Goal: Task Accomplishment & Management: Manage account settings

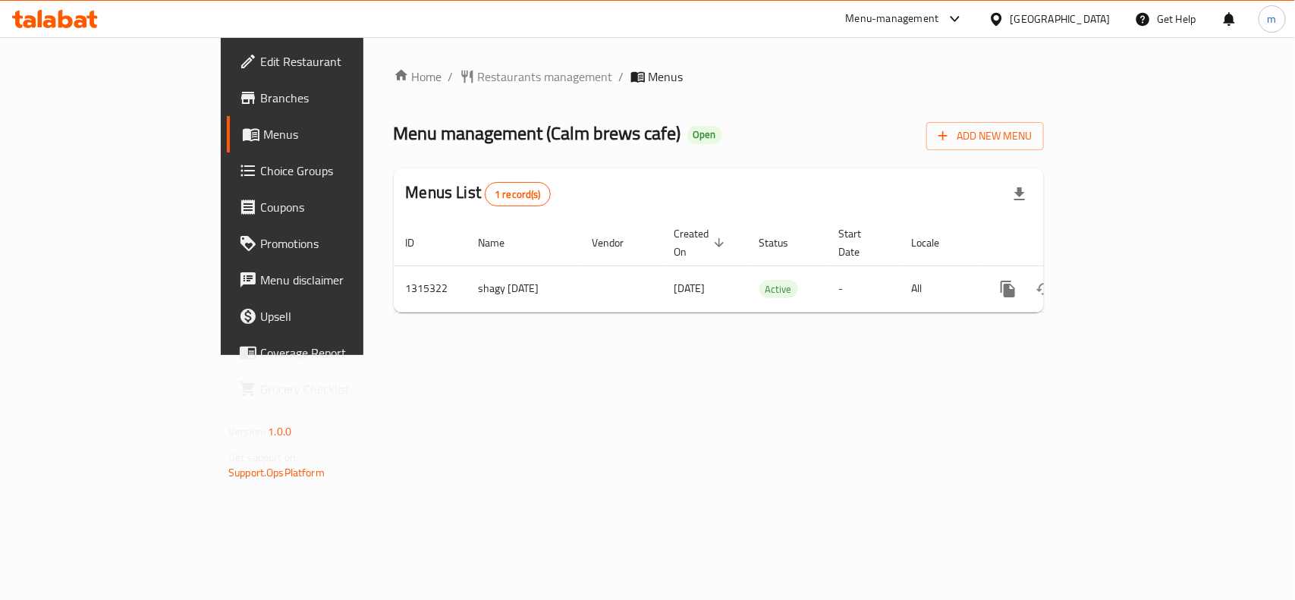
drag, startPoint x: 0, startPoint y: 0, endPoint x: 1089, endPoint y: 19, distance: 1089.5
click at [1089, 19] on div "United Arab Emirates" at bounding box center [1060, 19] width 100 height 17
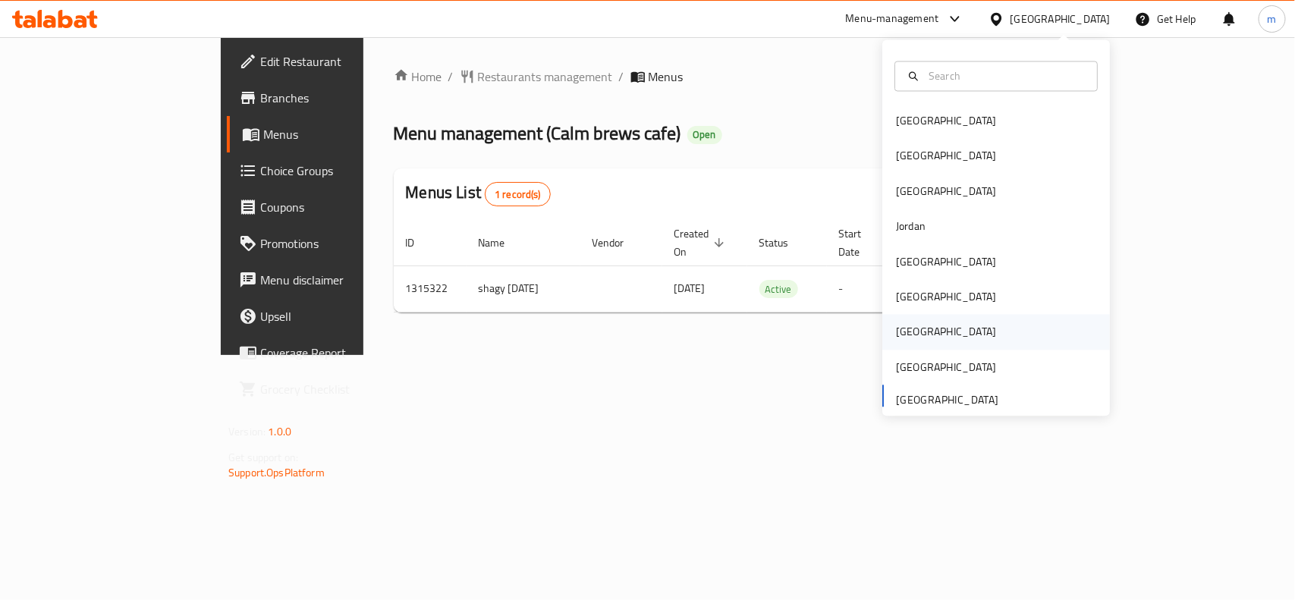
click at [909, 328] on div "Qatar" at bounding box center [946, 332] width 124 height 35
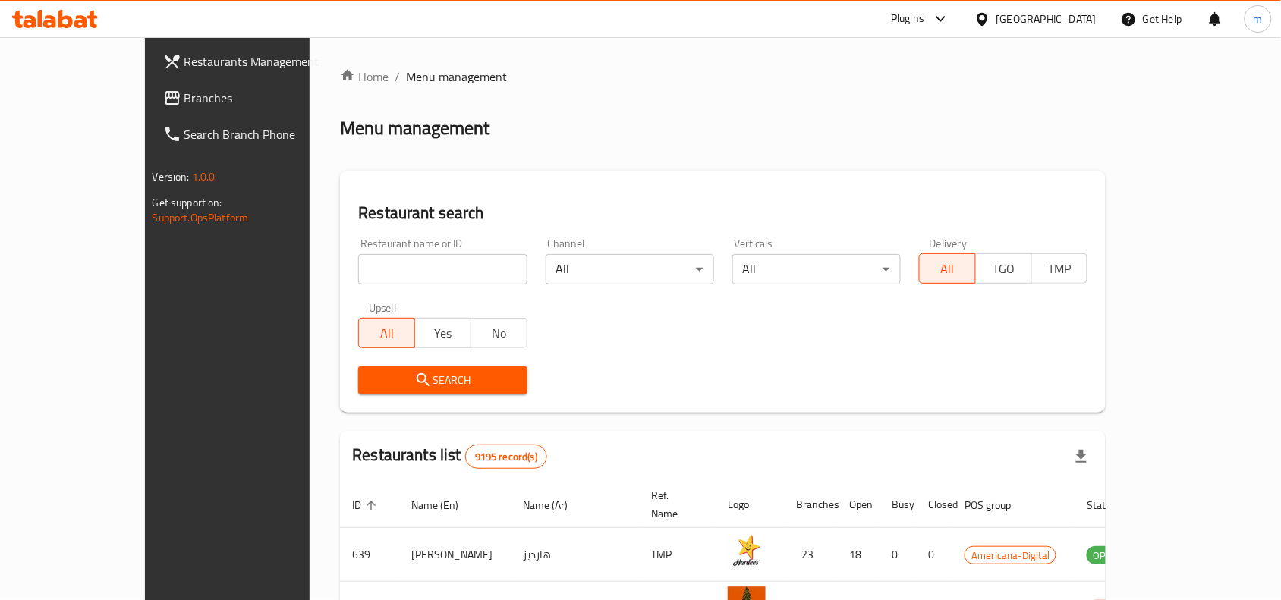
click at [184, 104] on span "Branches" at bounding box center [265, 98] width 162 height 18
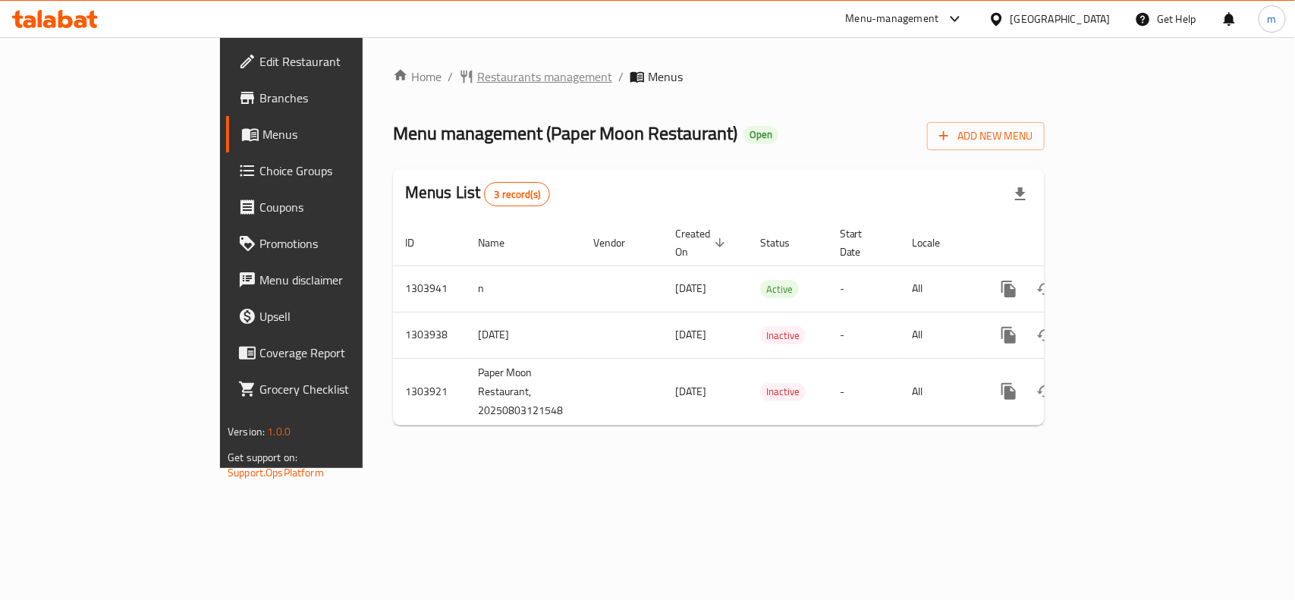
click at [477, 74] on span "Restaurants management" at bounding box center [544, 77] width 135 height 18
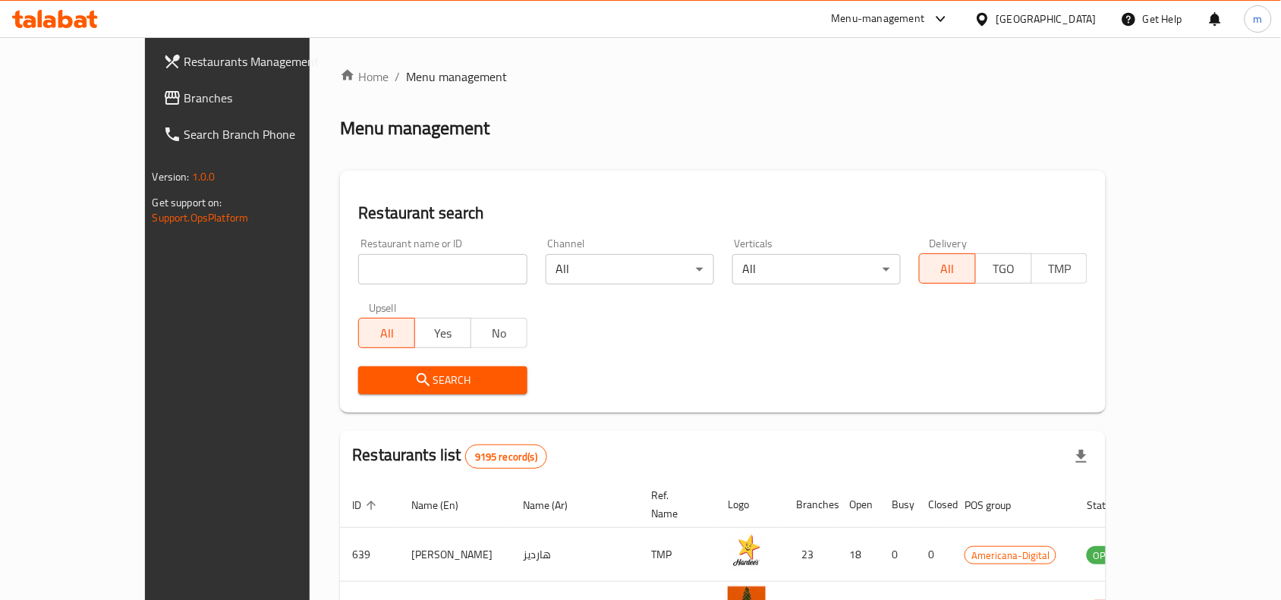
click at [184, 102] on span "Branches" at bounding box center [265, 98] width 162 height 18
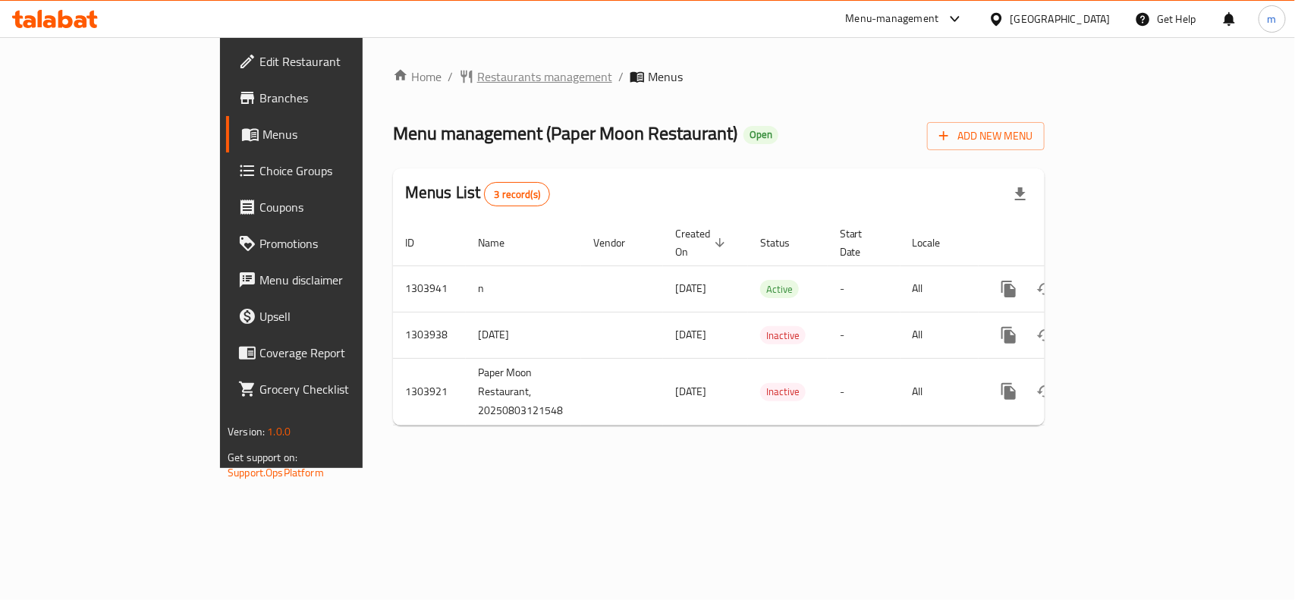
click at [477, 81] on span "Restaurants management" at bounding box center [544, 77] width 135 height 18
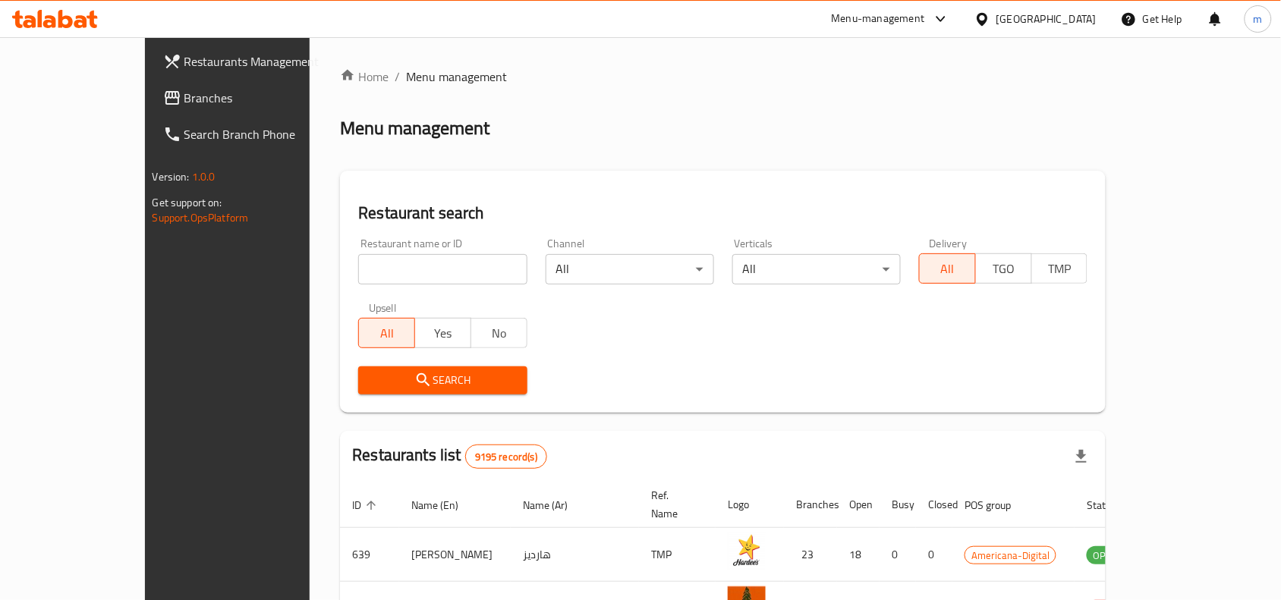
click at [184, 99] on span "Branches" at bounding box center [265, 98] width 162 height 18
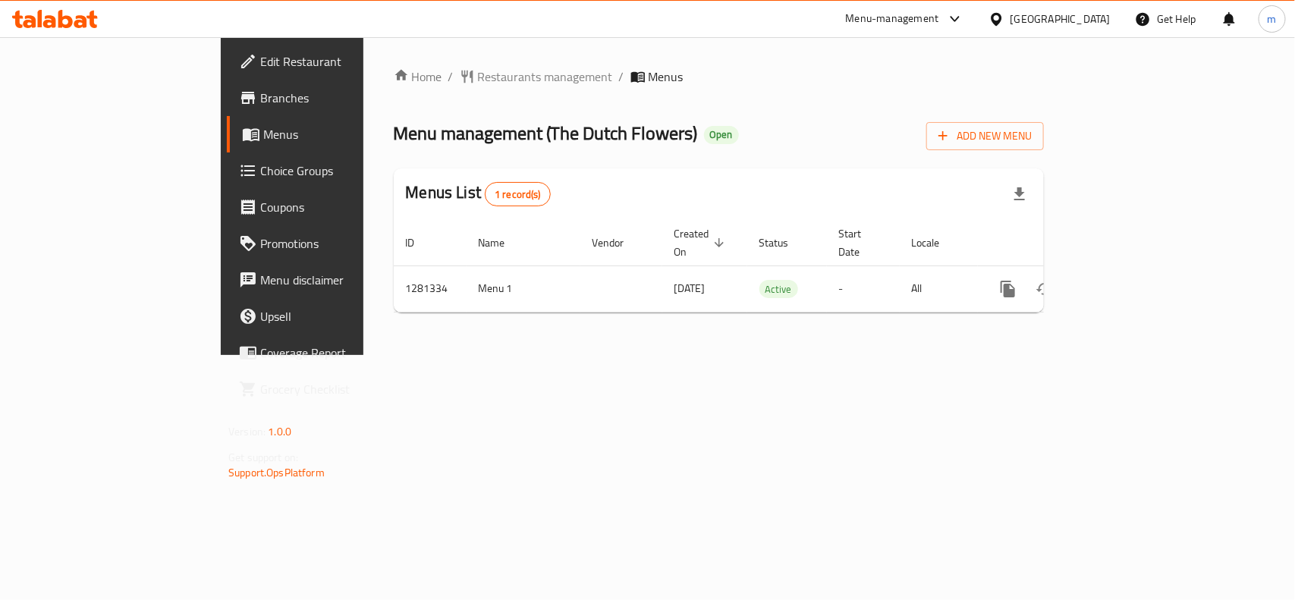
drag, startPoint x: 1070, startPoint y: 24, endPoint x: 1064, endPoint y: 32, distance: 9.9
click at [1001, 24] on icon at bounding box center [996, 18] width 11 height 13
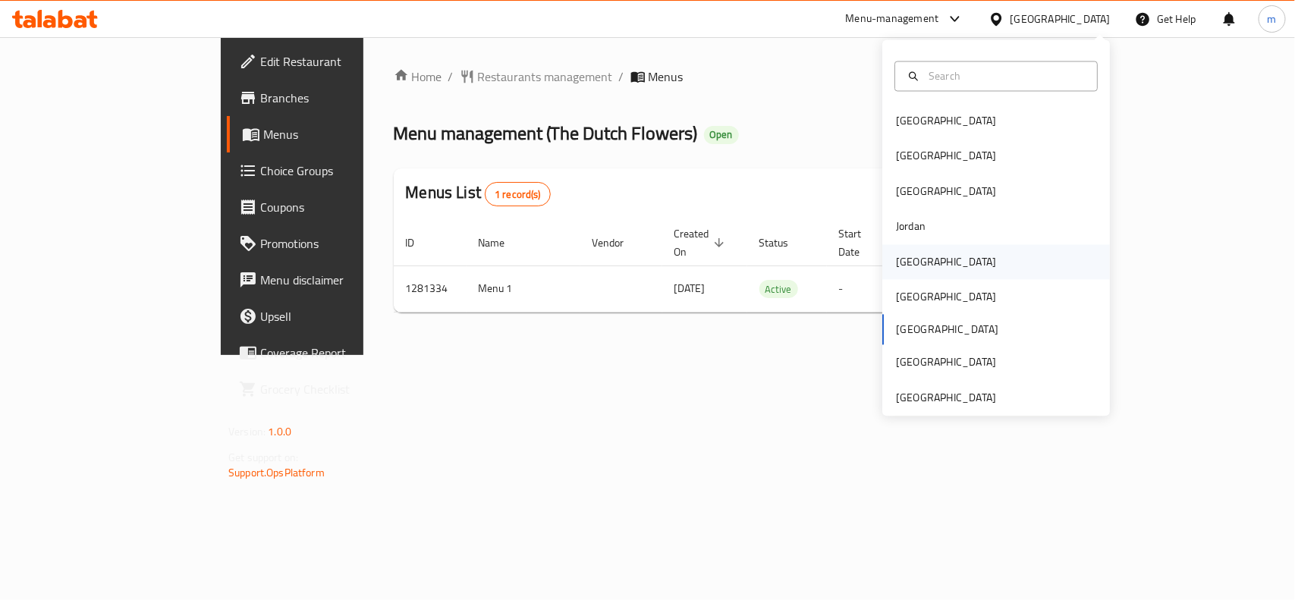
click at [899, 254] on div "[GEOGRAPHIC_DATA]" at bounding box center [946, 261] width 100 height 17
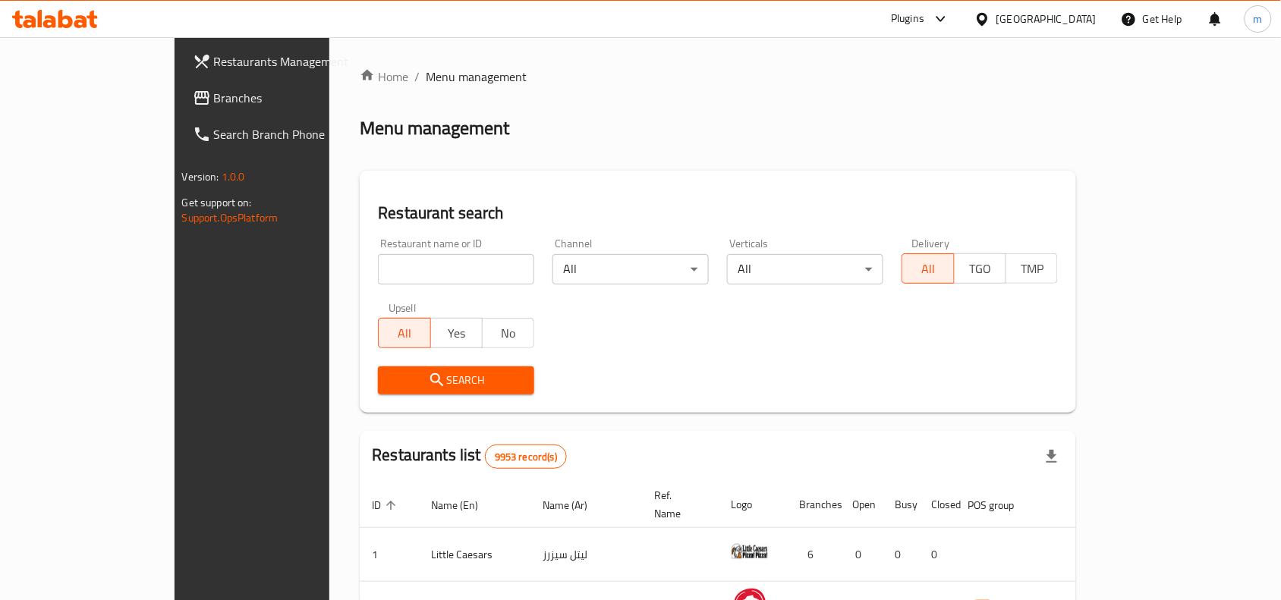
drag, startPoint x: 82, startPoint y: 91, endPoint x: 93, endPoint y: 92, distance: 10.6
click at [214, 91] on span "Branches" at bounding box center [295, 98] width 162 height 18
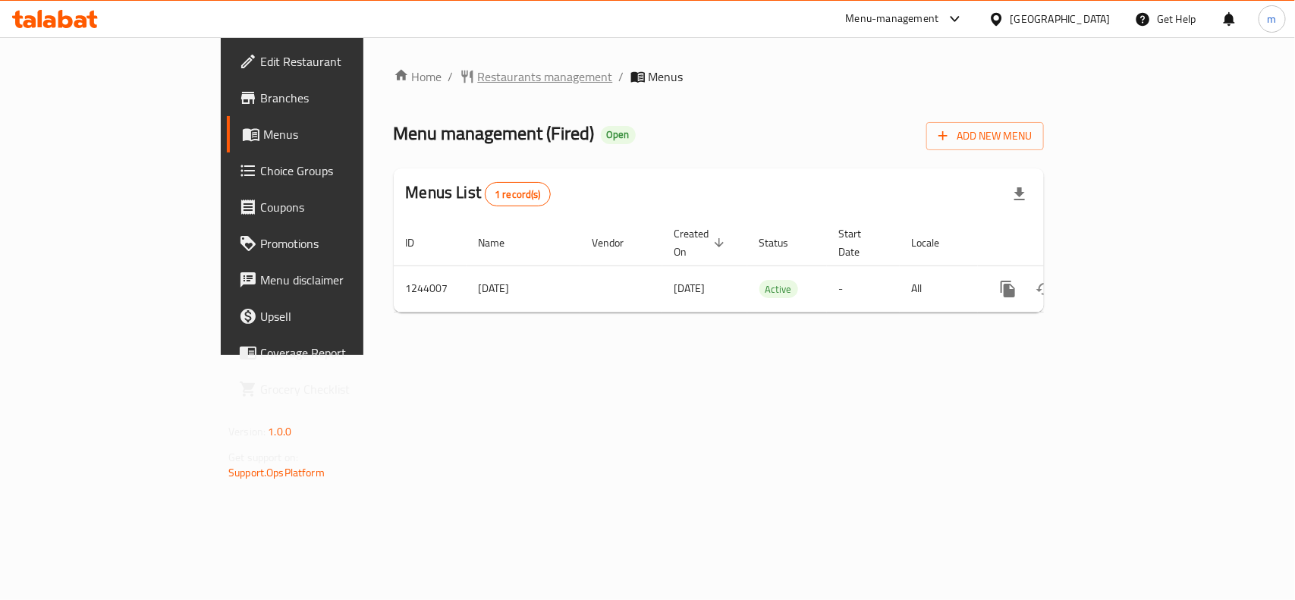
click at [478, 70] on span "Restaurants management" at bounding box center [545, 77] width 135 height 18
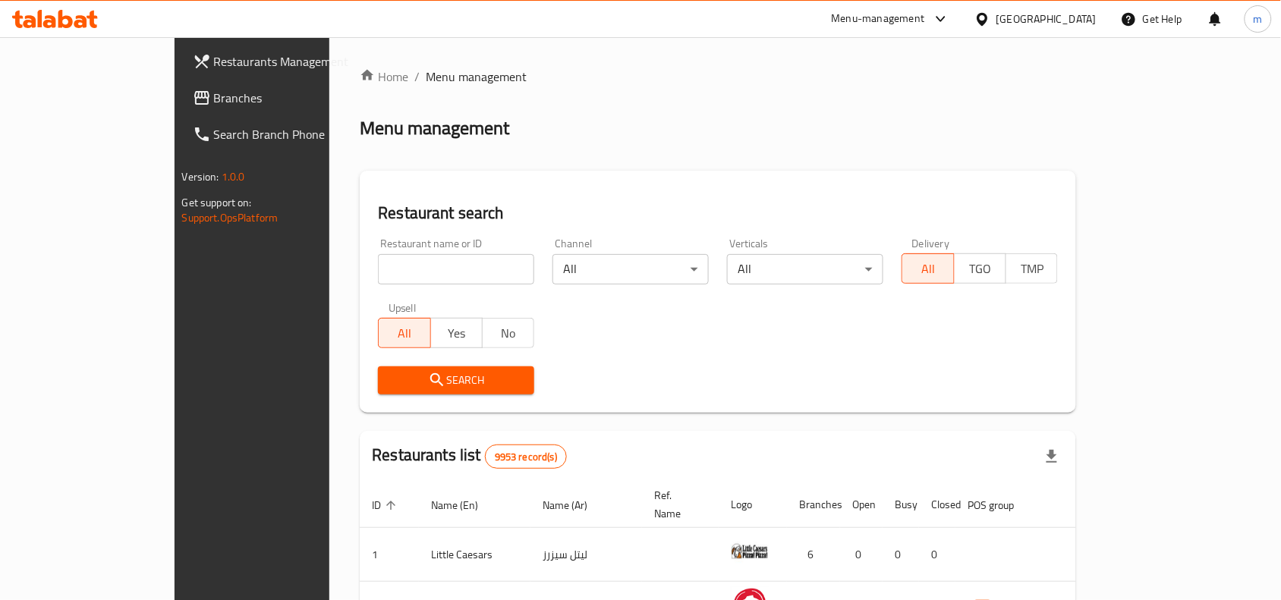
click at [214, 96] on span "Branches" at bounding box center [295, 98] width 162 height 18
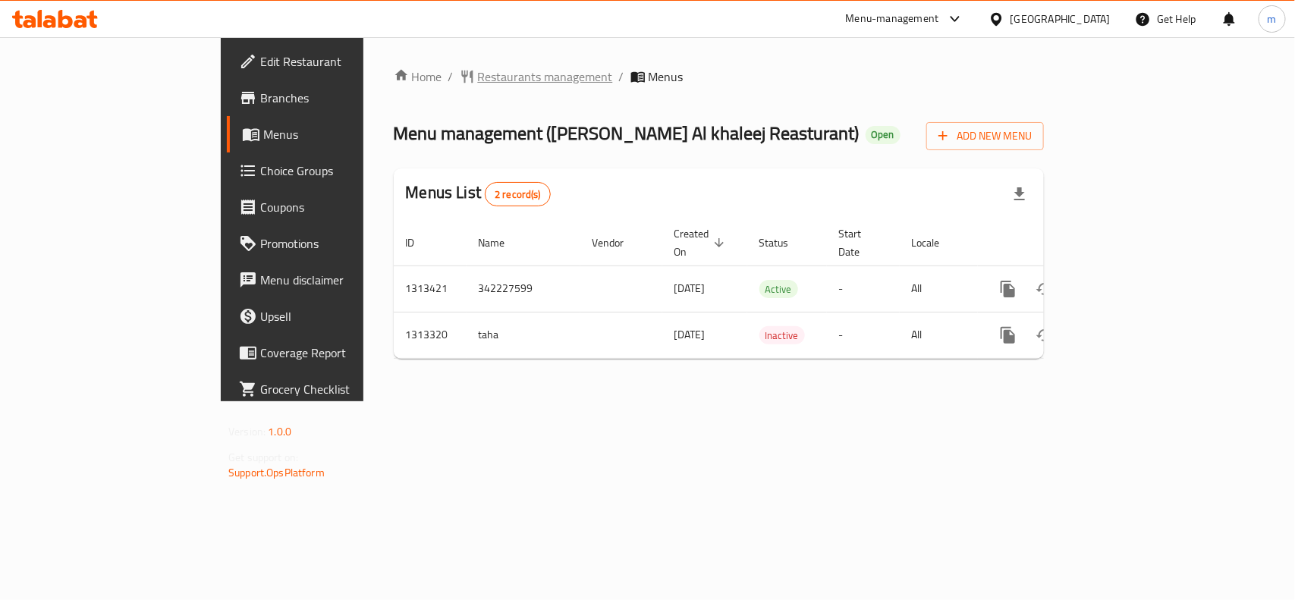
click at [478, 70] on span "Restaurants management" at bounding box center [545, 77] width 135 height 18
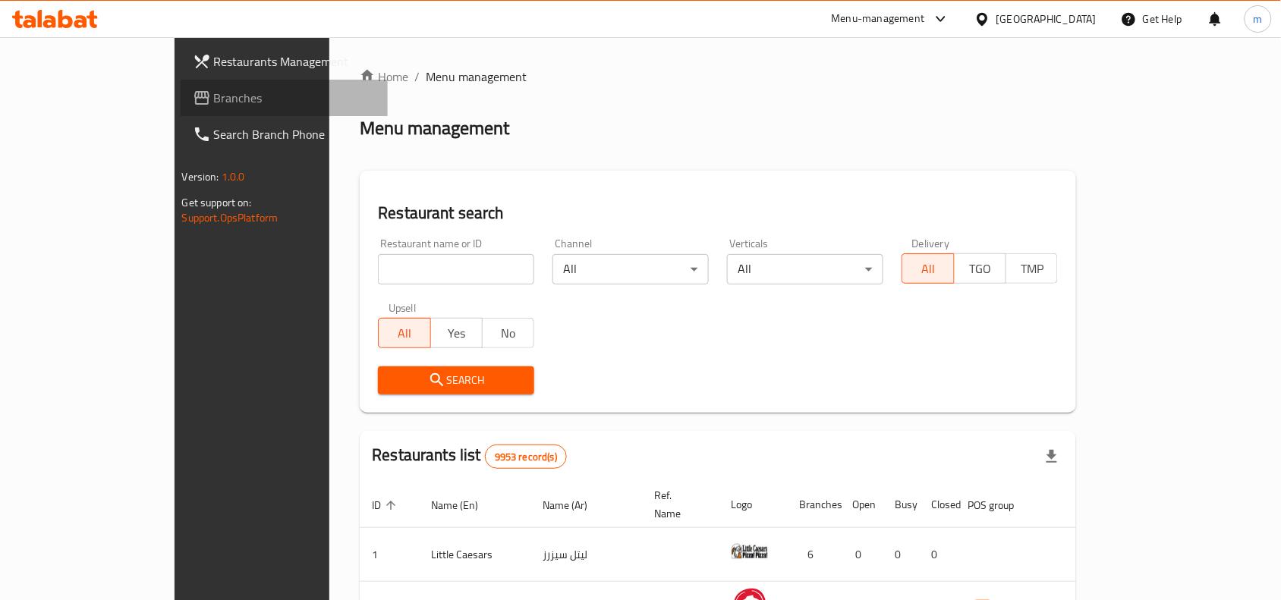
click at [214, 90] on span "Branches" at bounding box center [295, 98] width 162 height 18
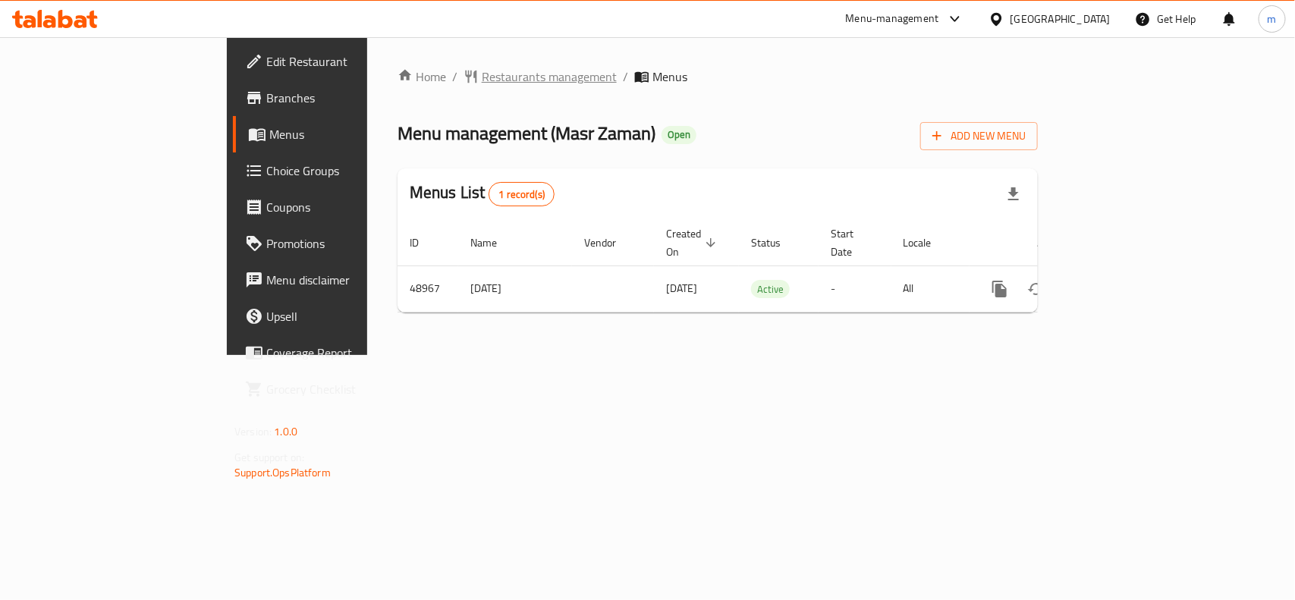
click at [482, 72] on span "Restaurants management" at bounding box center [549, 77] width 135 height 18
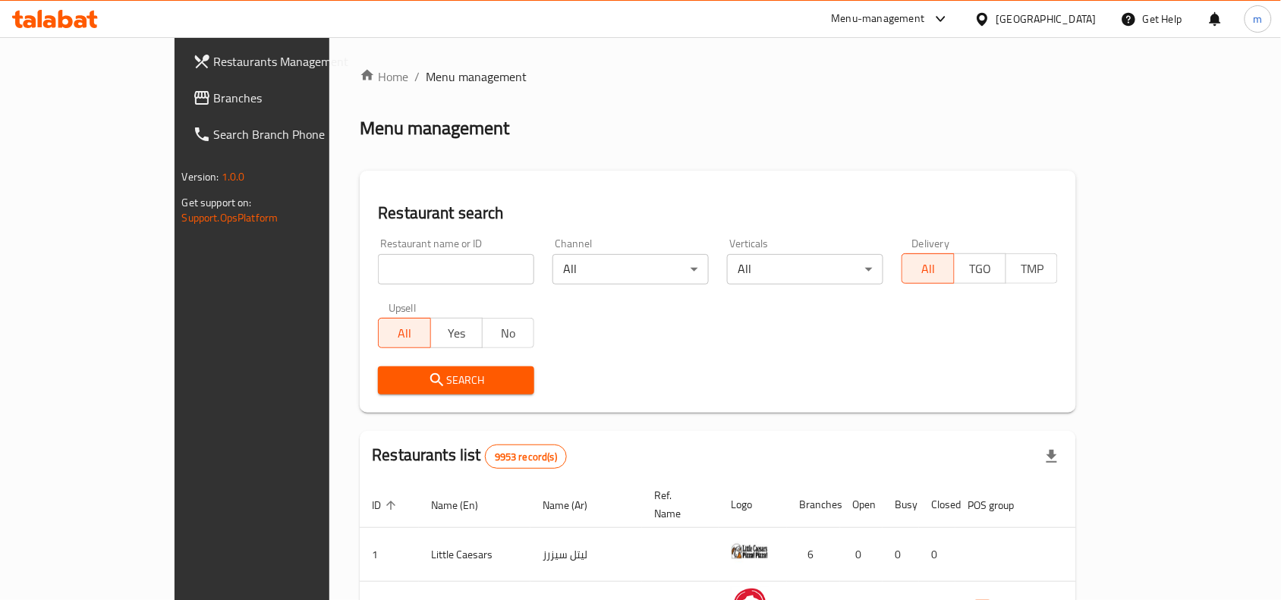
click at [214, 95] on span "Branches" at bounding box center [295, 98] width 162 height 18
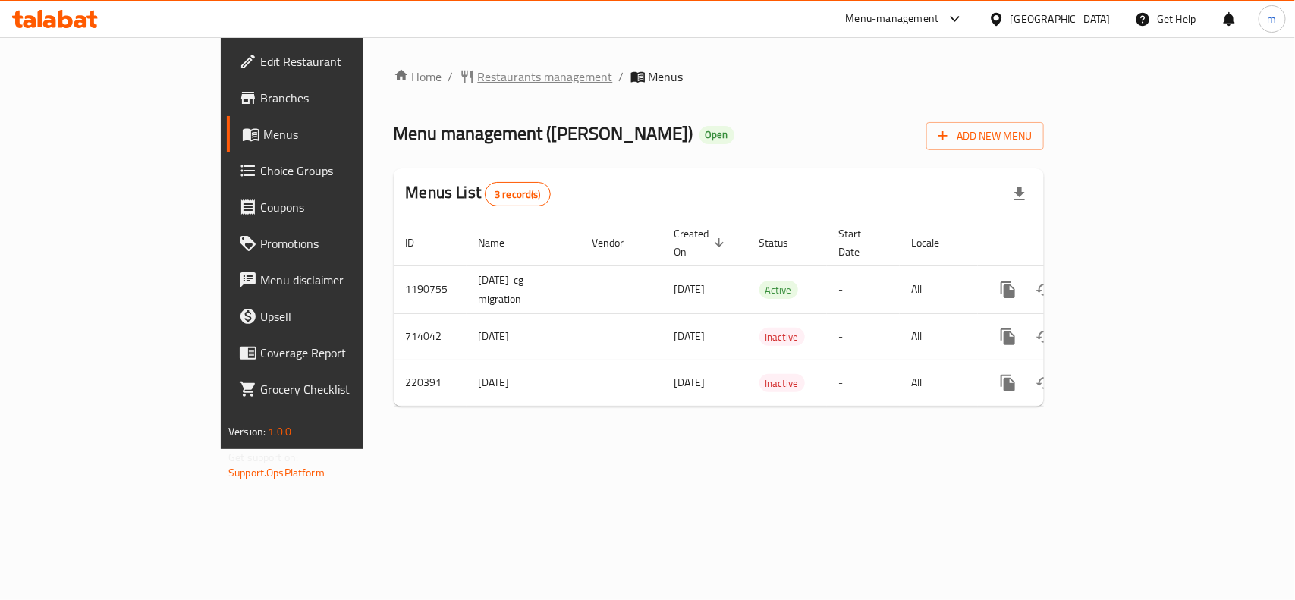
click at [478, 73] on span "Restaurants management" at bounding box center [545, 77] width 135 height 18
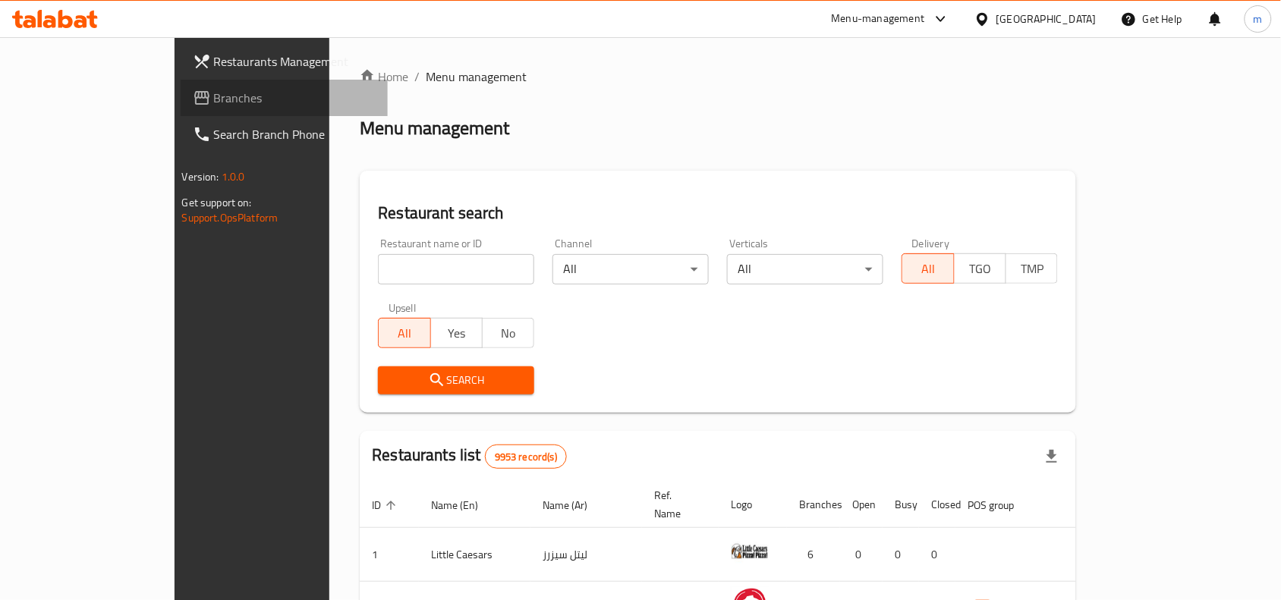
click at [214, 105] on span "Branches" at bounding box center [295, 98] width 162 height 18
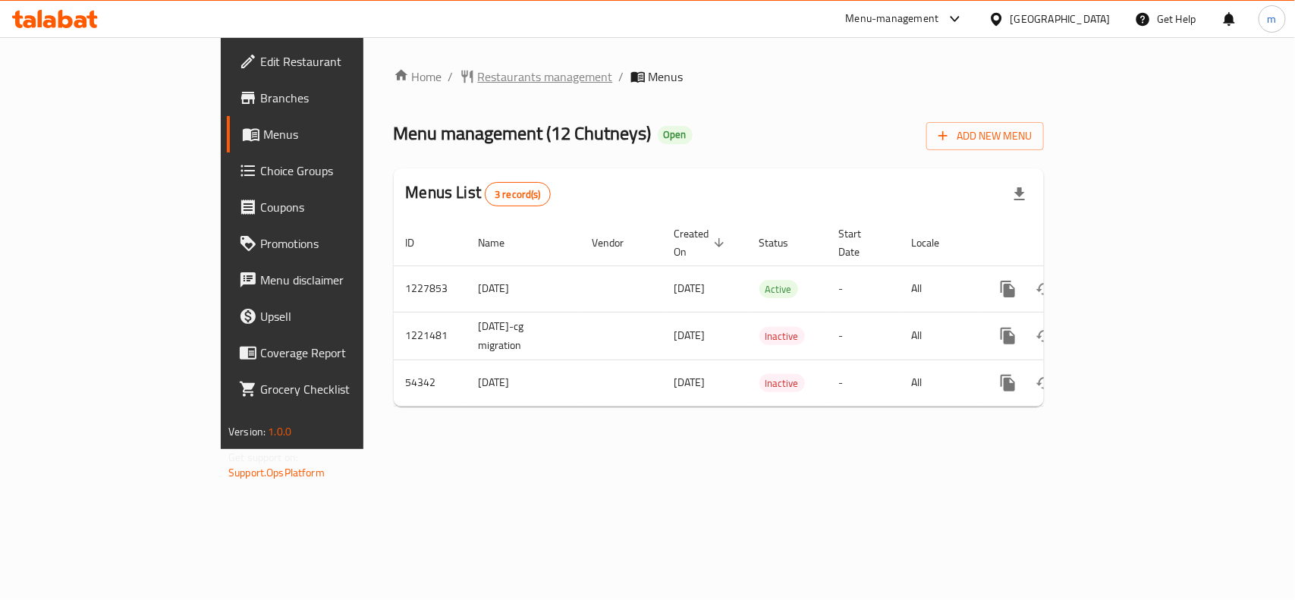
click at [478, 80] on span "Restaurants management" at bounding box center [545, 77] width 135 height 18
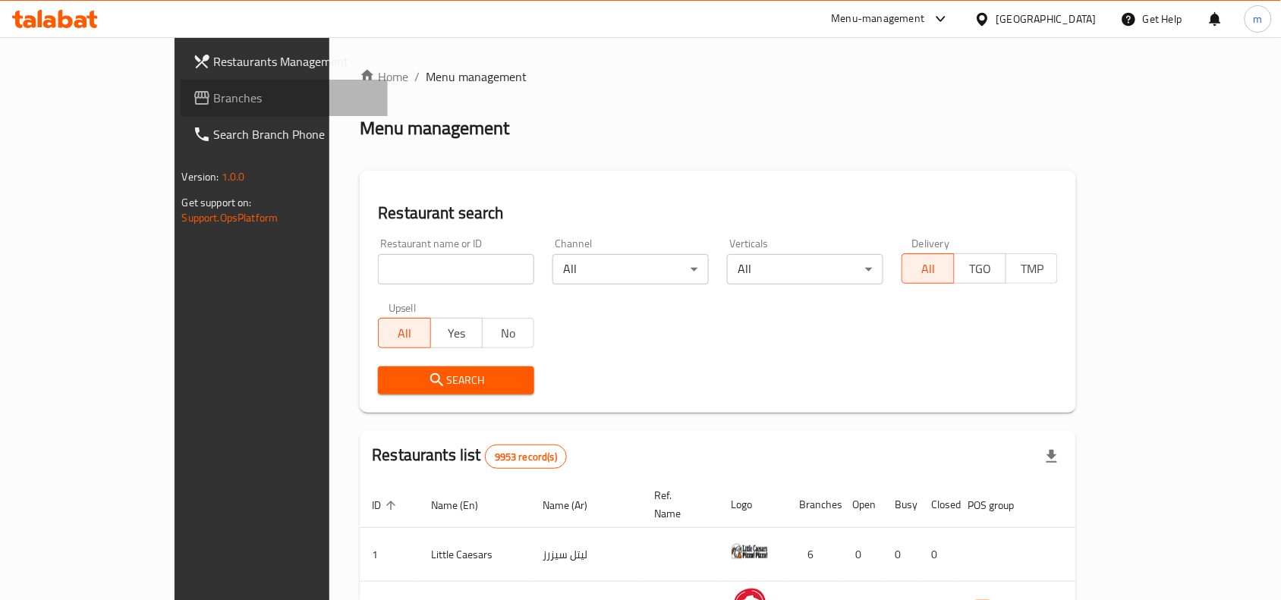
click at [214, 103] on span "Branches" at bounding box center [295, 98] width 162 height 18
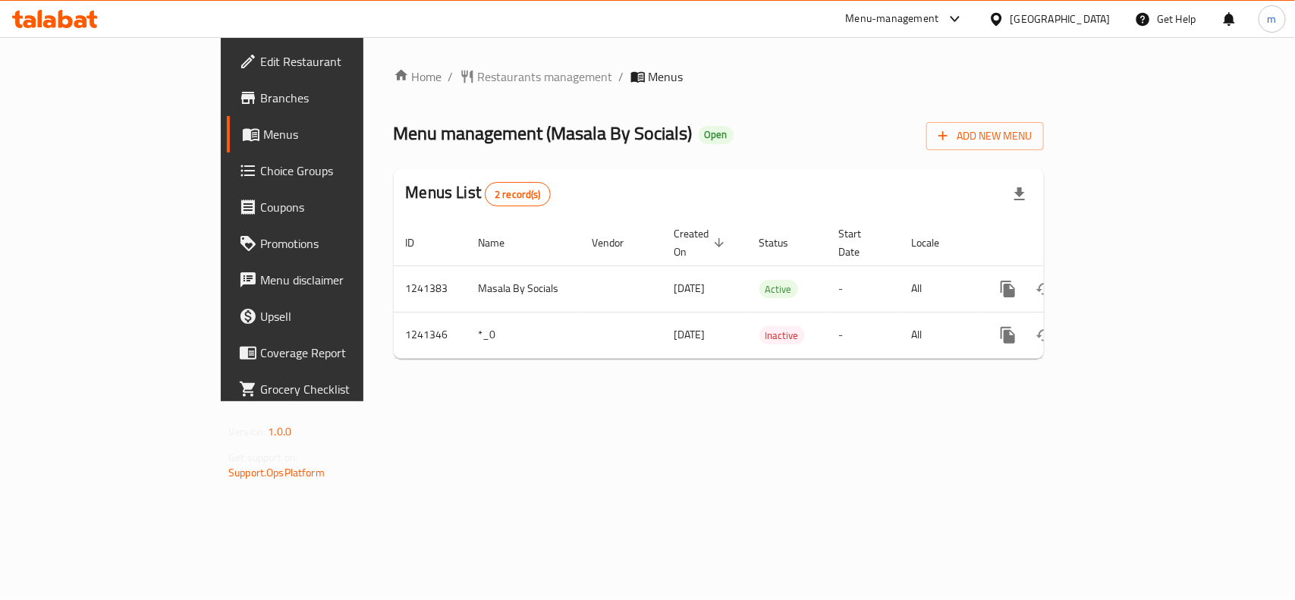
click at [1073, 17] on div "[GEOGRAPHIC_DATA]" at bounding box center [1060, 19] width 100 height 17
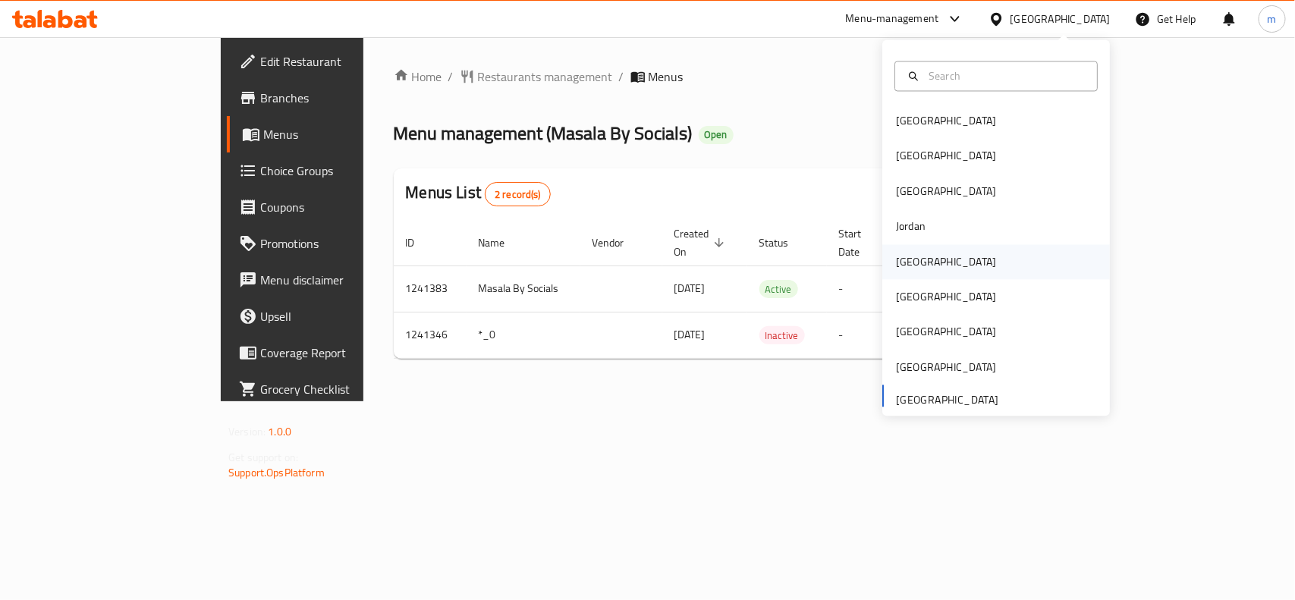
click at [930, 250] on div "Kuwait" at bounding box center [996, 261] width 228 height 35
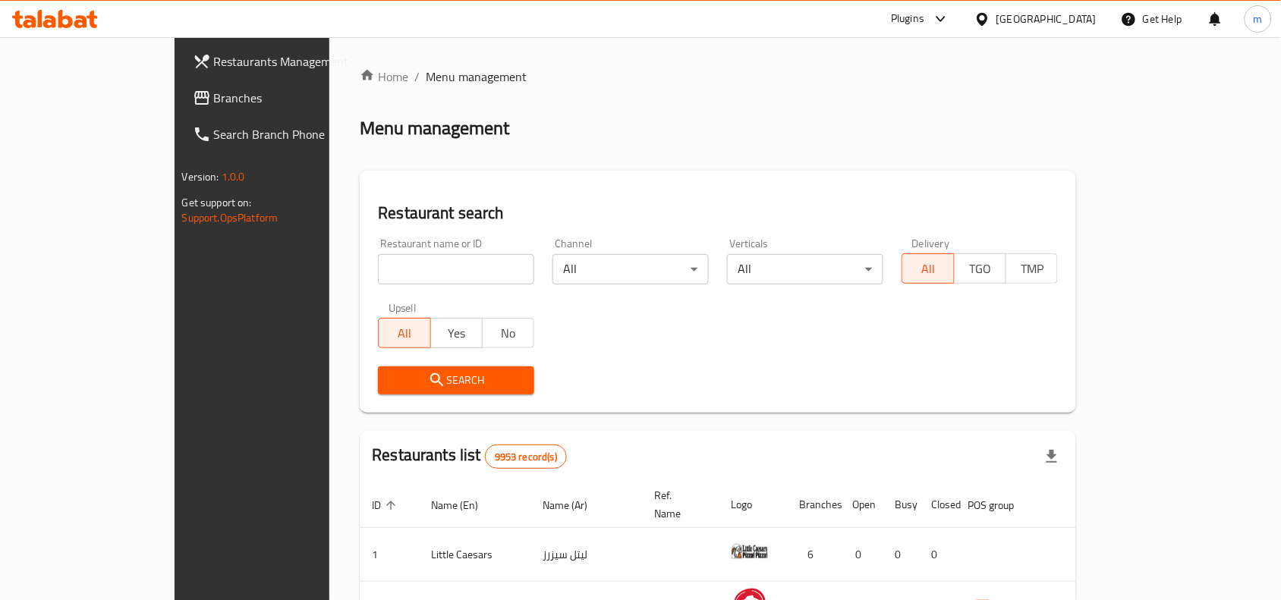
click at [214, 95] on span "Branches" at bounding box center [295, 98] width 162 height 18
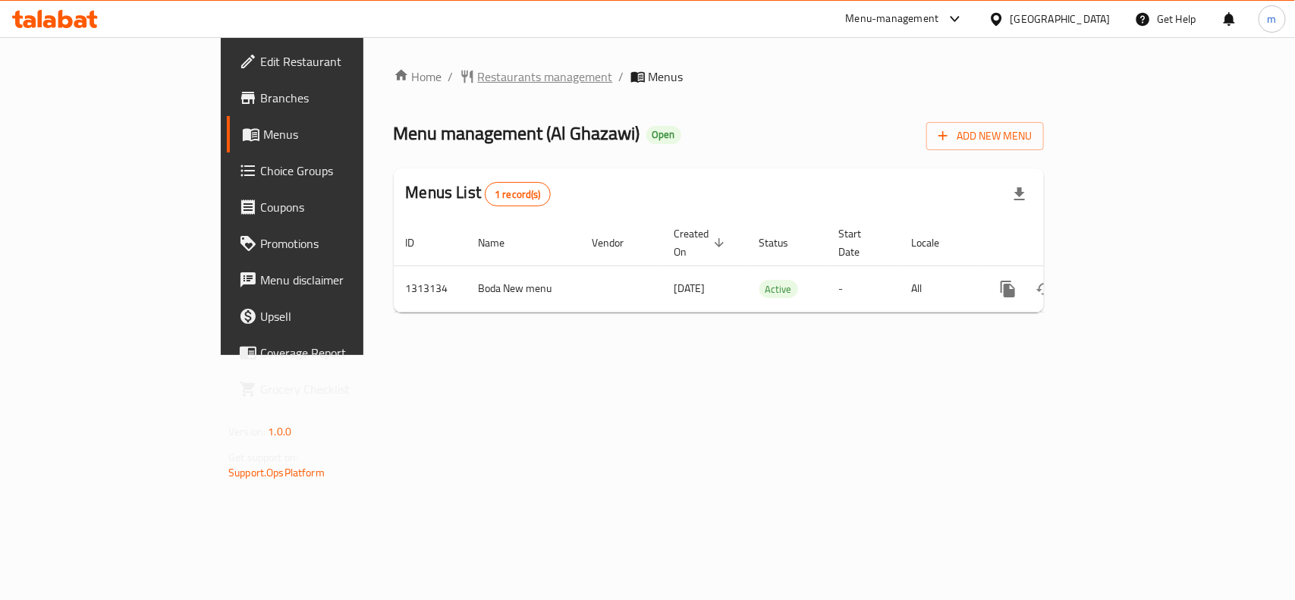
click at [478, 86] on span "Restaurants management" at bounding box center [545, 77] width 135 height 18
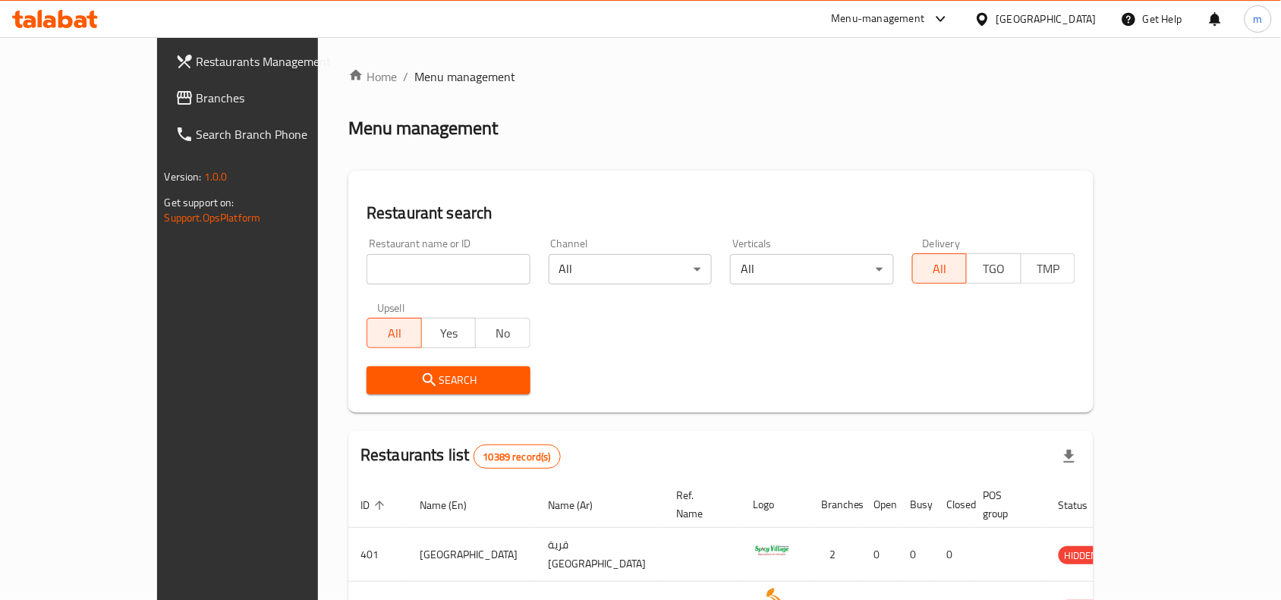
click at [163, 84] on link "Branches" at bounding box center [267, 98] width 208 height 36
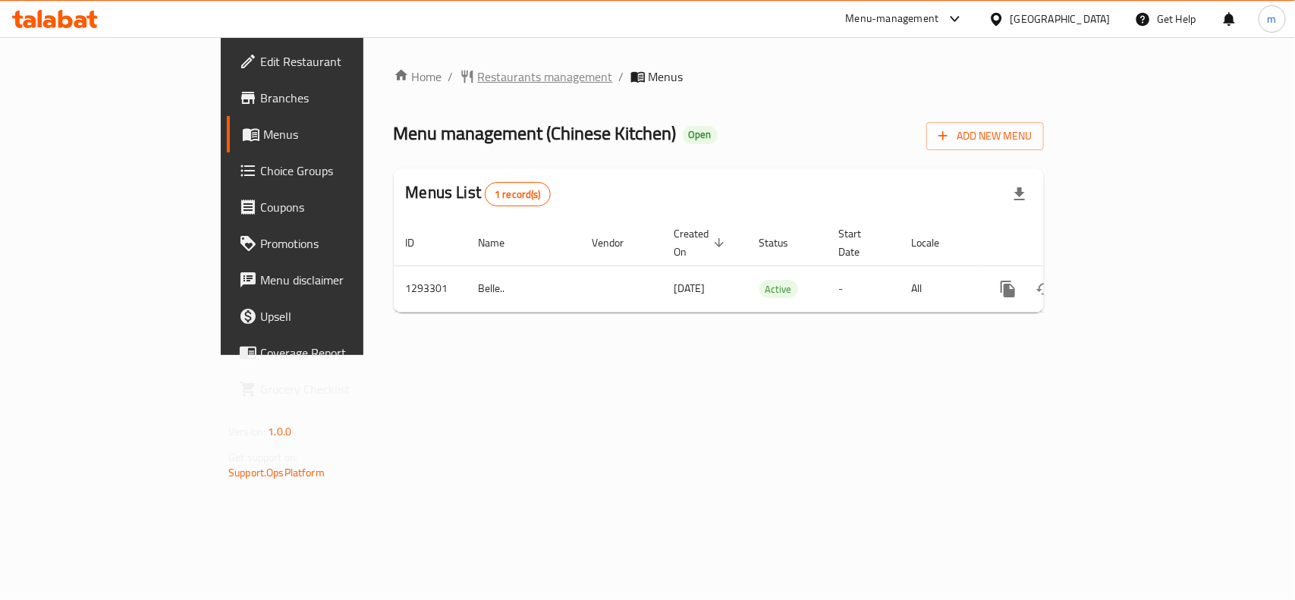
click at [478, 78] on span "Restaurants management" at bounding box center [545, 77] width 135 height 18
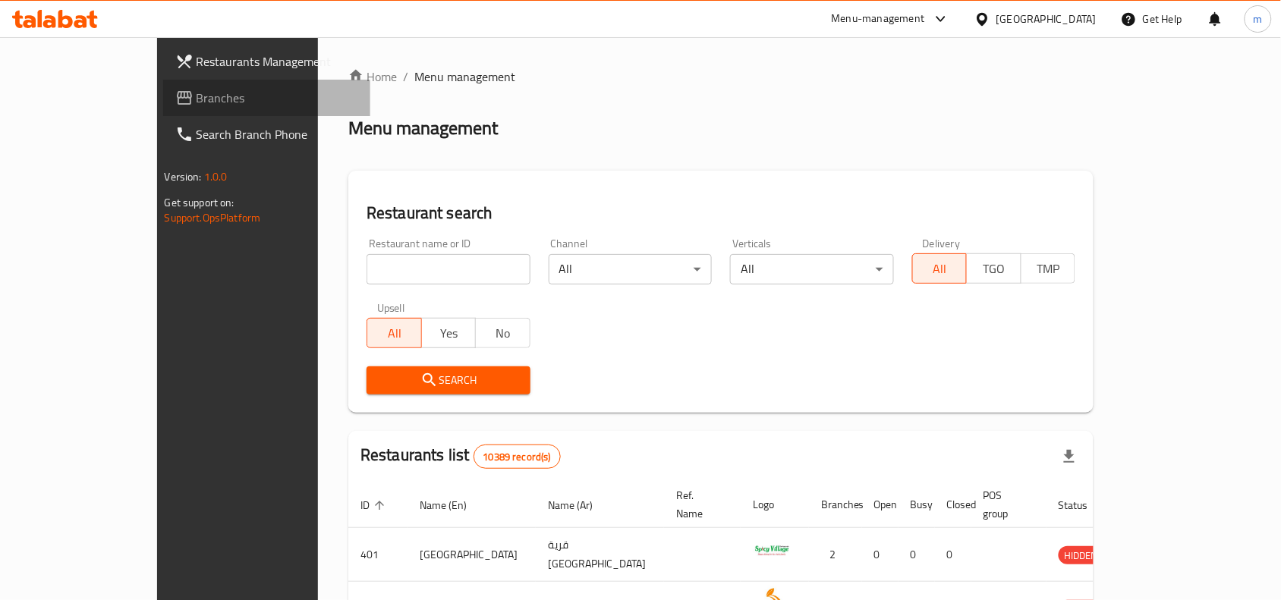
click at [196, 102] on span "Branches" at bounding box center [277, 98] width 162 height 18
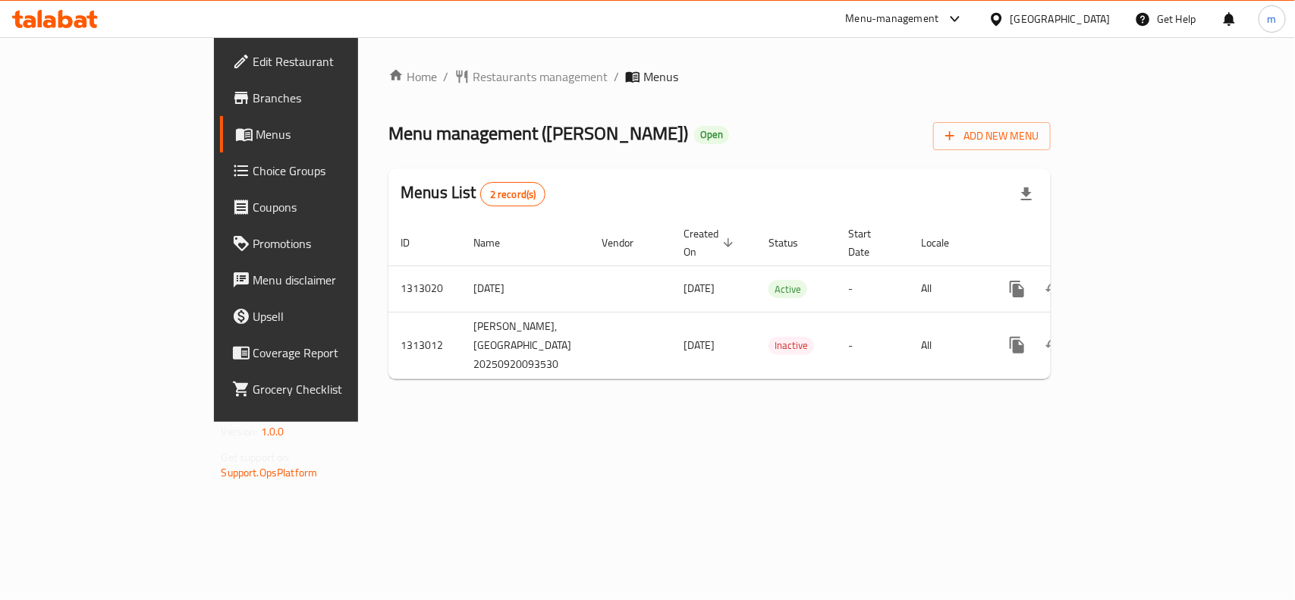
click at [1004, 15] on icon at bounding box center [996, 19] width 16 height 16
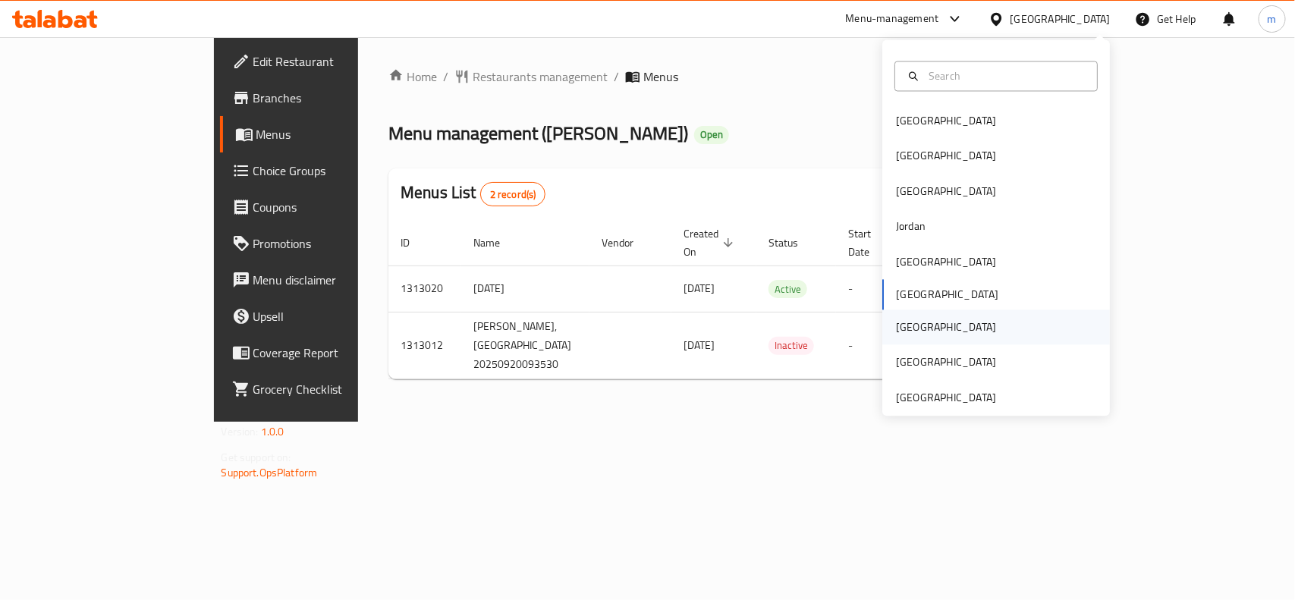
click at [912, 335] on div "[GEOGRAPHIC_DATA]" at bounding box center [946, 327] width 124 height 35
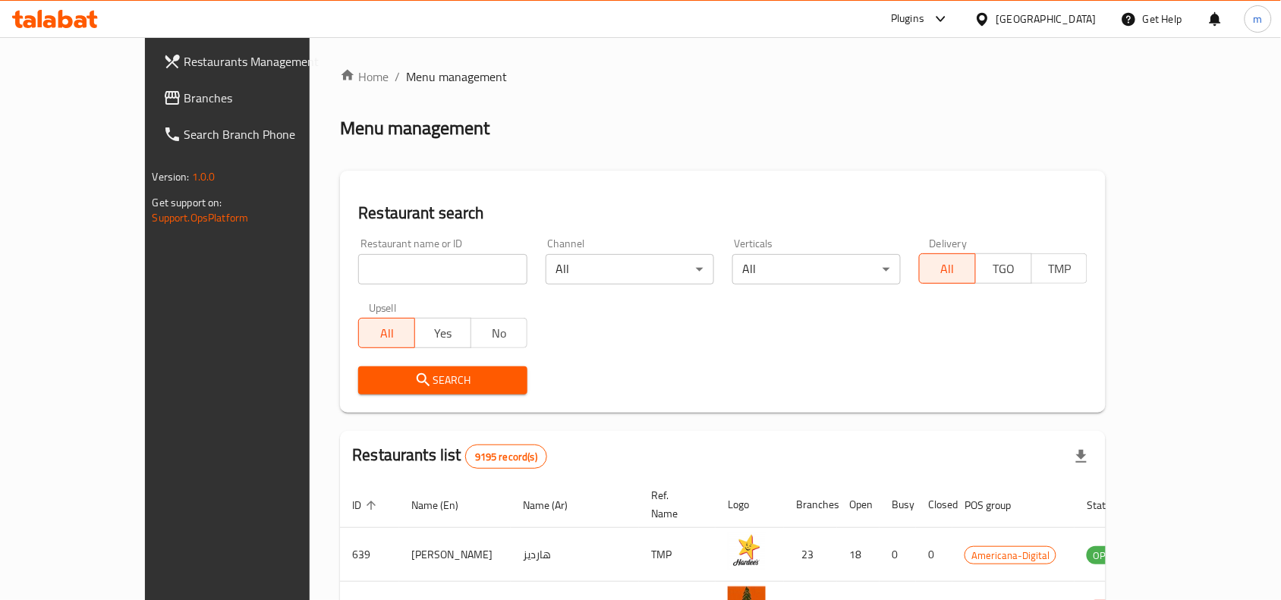
click at [184, 96] on span "Branches" at bounding box center [265, 98] width 162 height 18
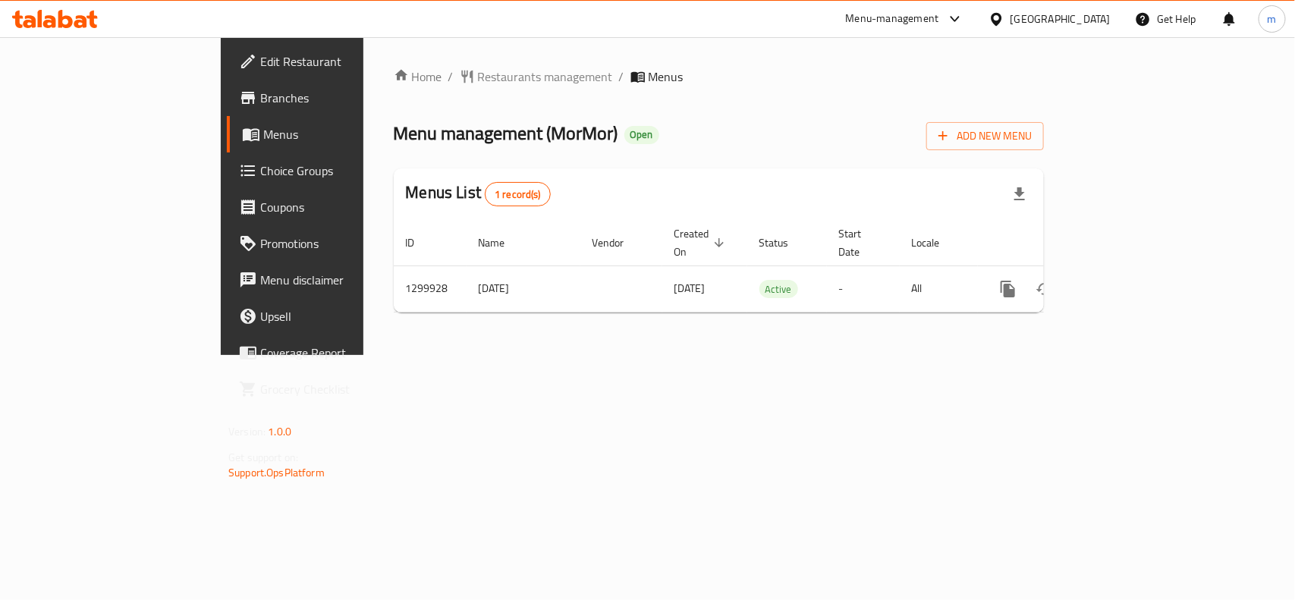
click at [430, 90] on div "Home / Restaurants management / Menus Menu management ( MorMor ) Open Add New M…" at bounding box center [719, 196] width 650 height 257
click at [478, 78] on span "Restaurants management" at bounding box center [545, 77] width 135 height 18
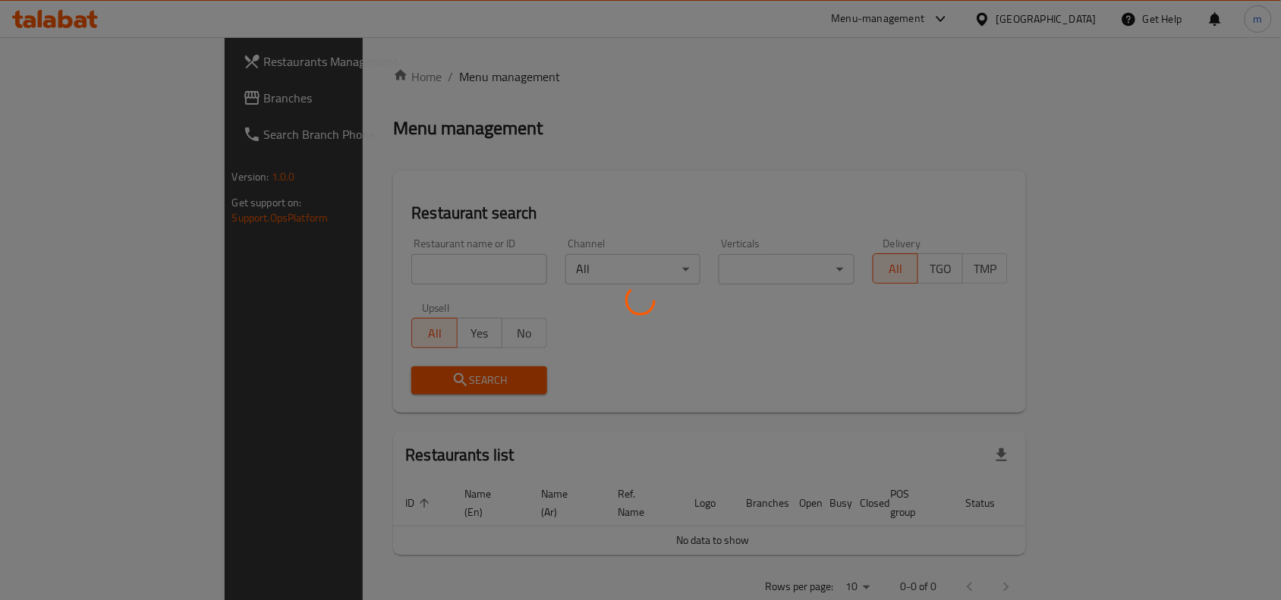
click at [335, 267] on div at bounding box center [640, 300] width 1281 height 600
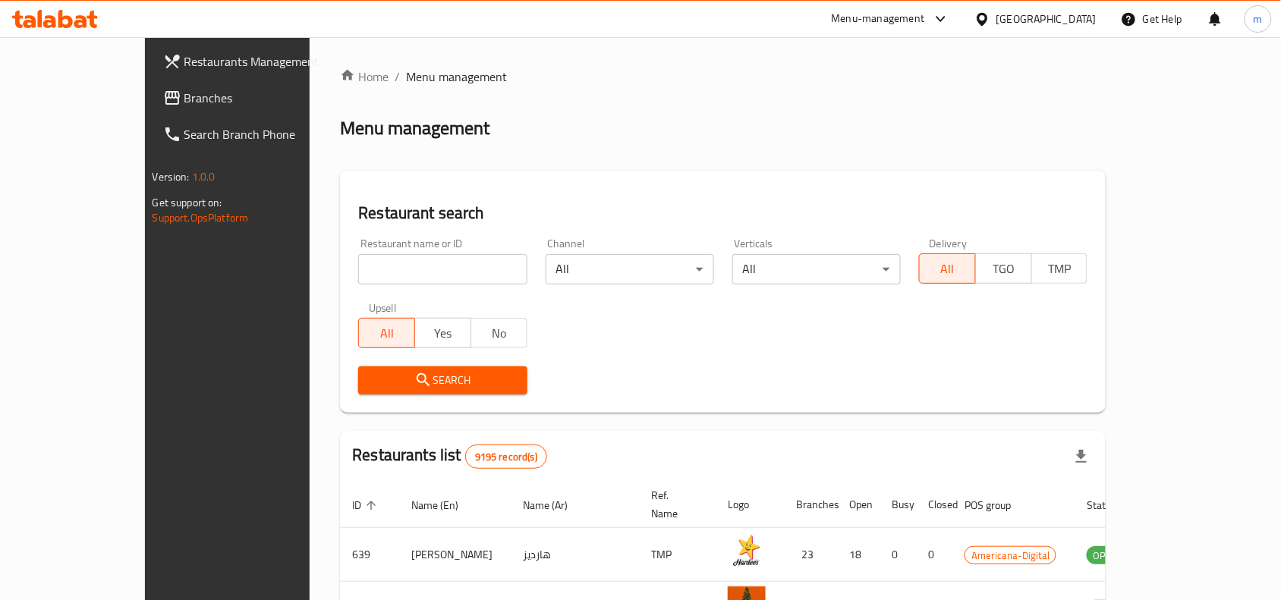
click at [358, 267] on input "search" at bounding box center [442, 269] width 168 height 30
paste input "701575"
type input "701575"
click button "Search" at bounding box center [442, 380] width 168 height 28
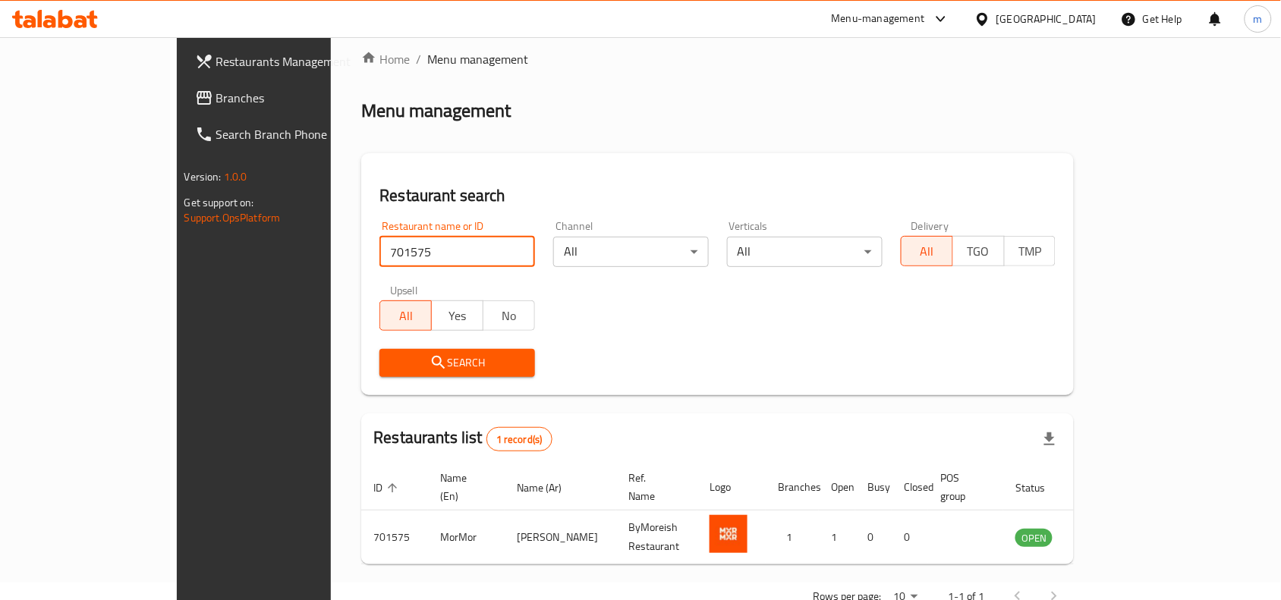
scroll to position [47, 0]
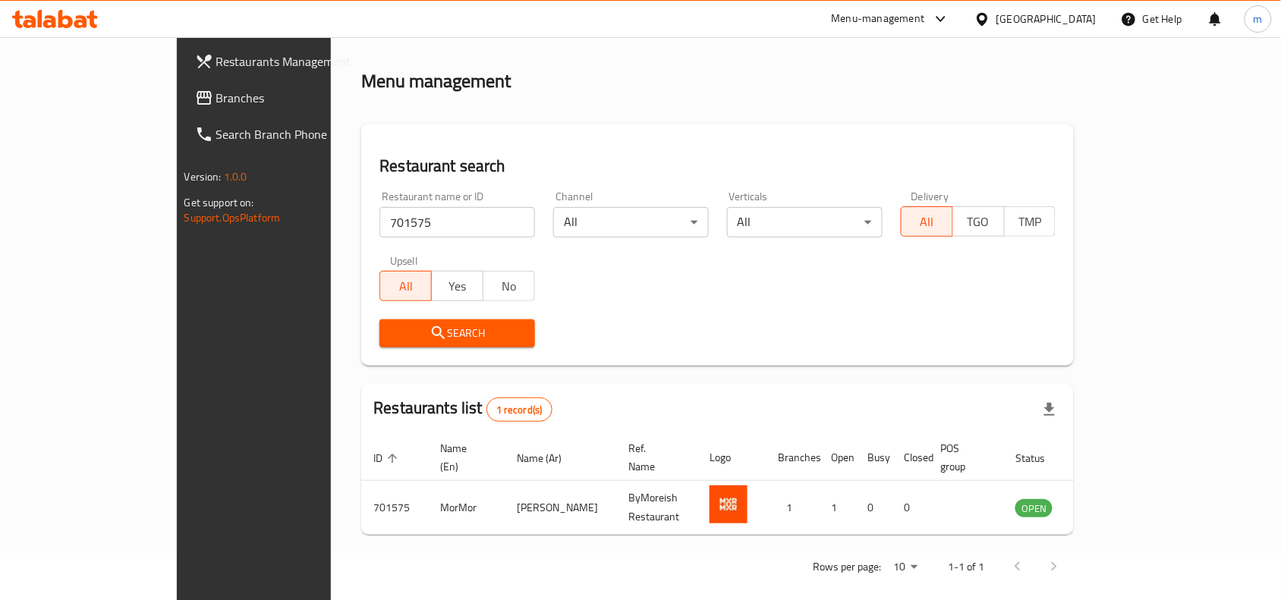
click at [990, 20] on icon at bounding box center [982, 19] width 16 height 16
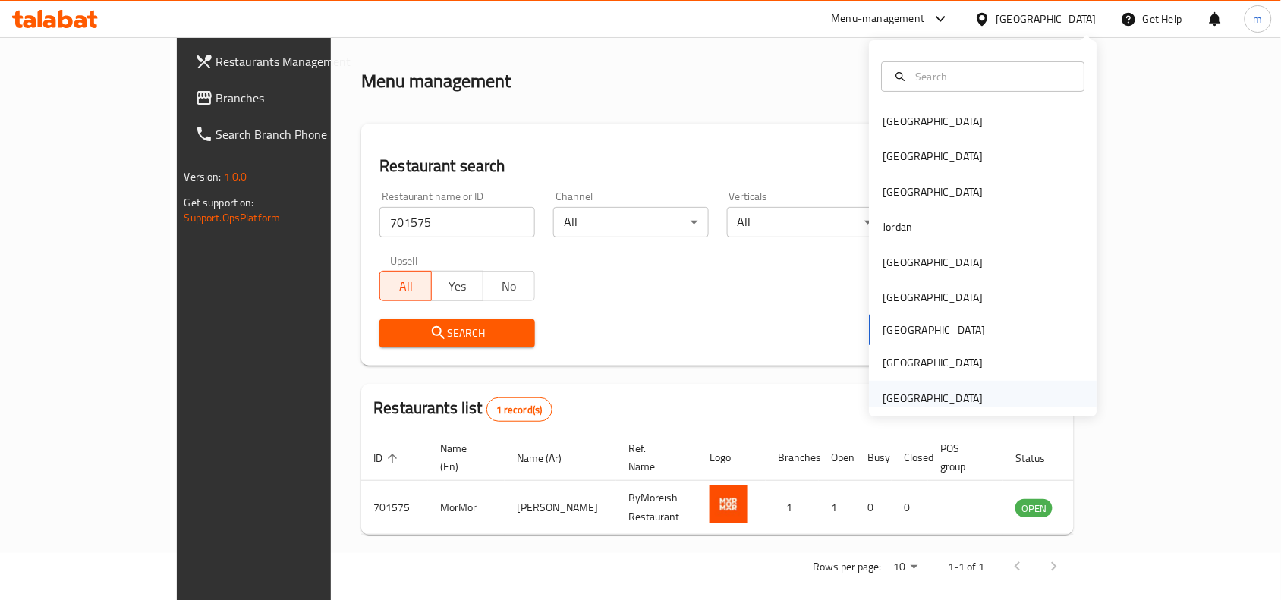
click at [938, 397] on div "[GEOGRAPHIC_DATA]" at bounding box center [933, 398] width 100 height 17
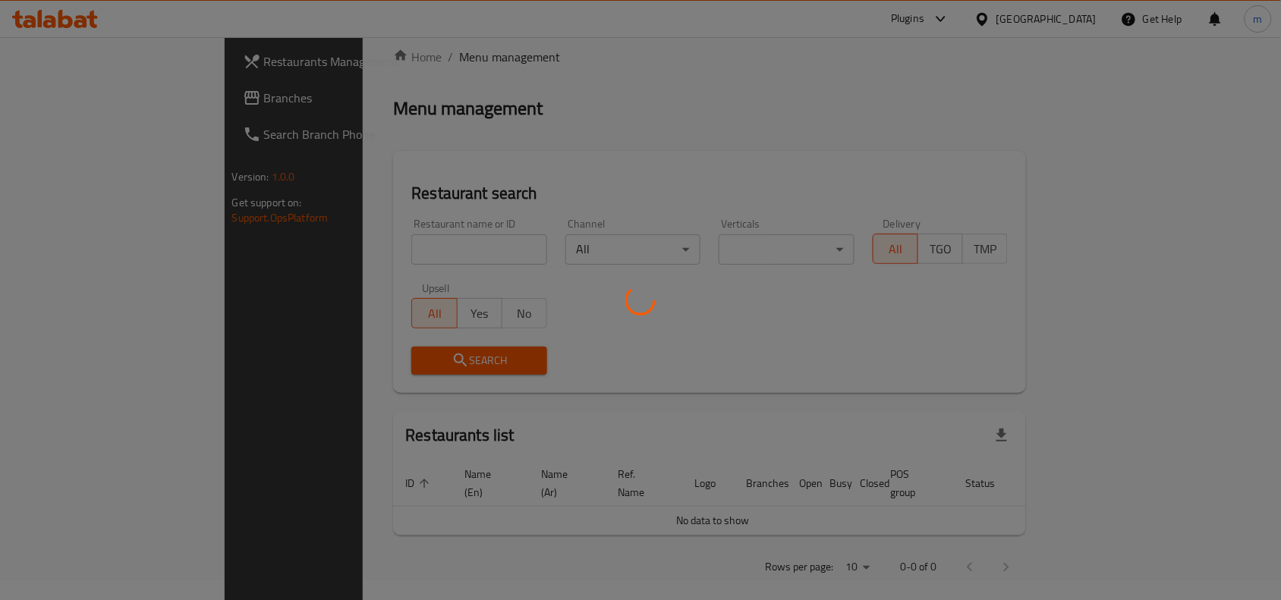
scroll to position [47, 0]
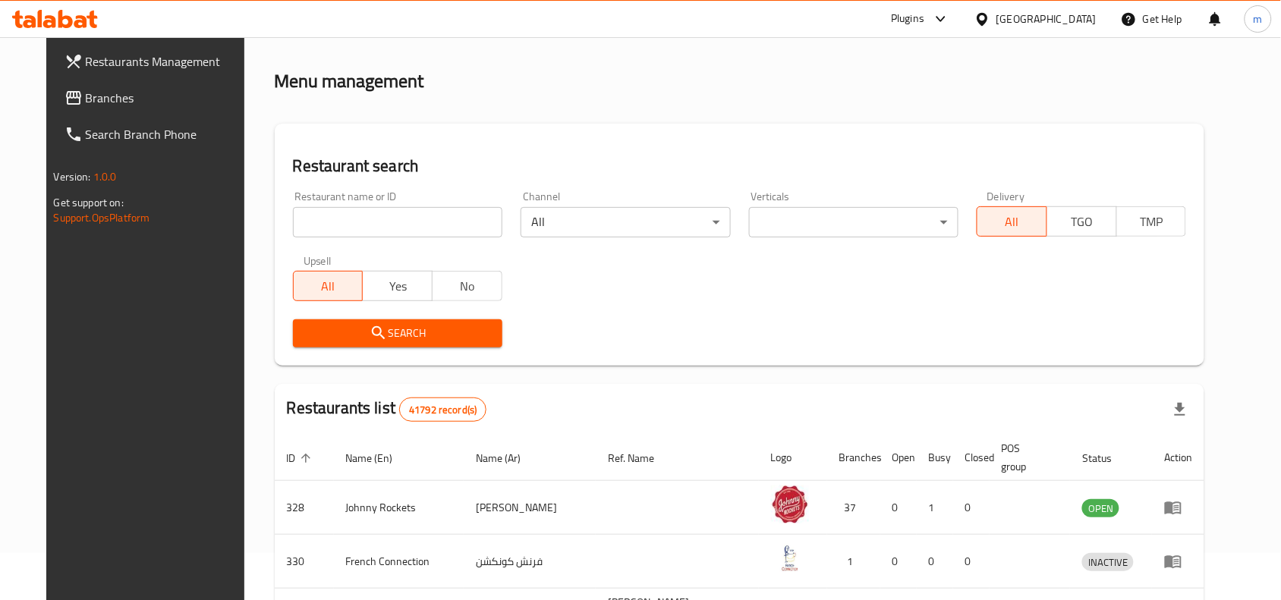
click at [88, 103] on span "Branches" at bounding box center [167, 98] width 162 height 18
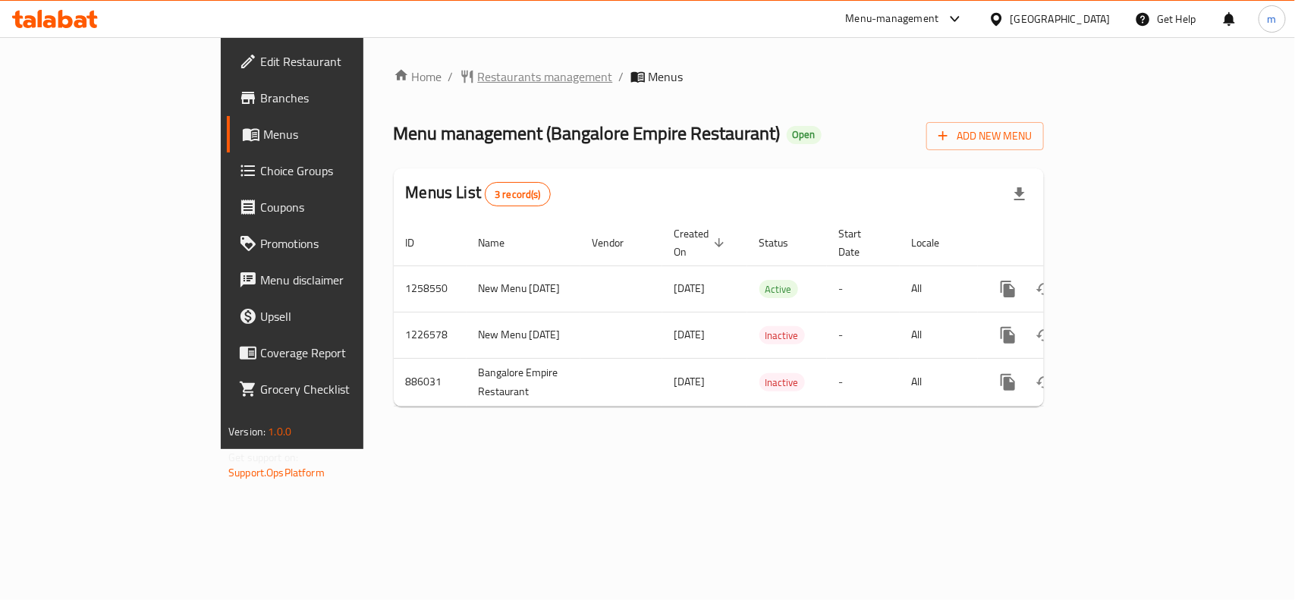
click at [478, 74] on span "Restaurants management" at bounding box center [545, 77] width 135 height 18
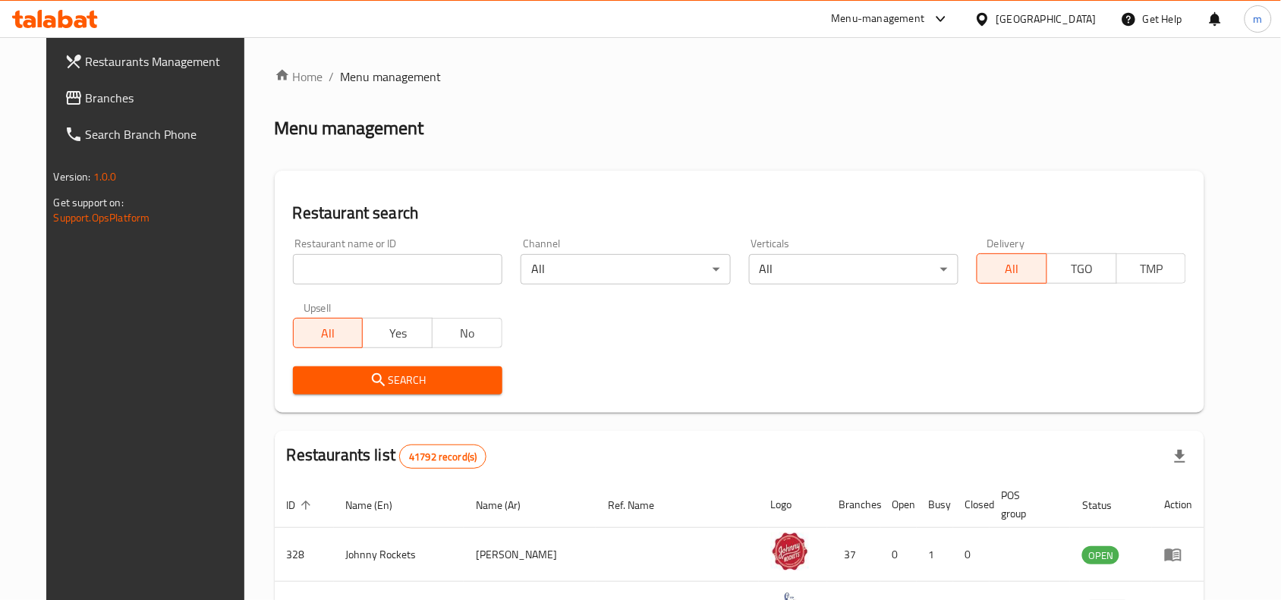
drag, startPoint x: 65, startPoint y: 108, endPoint x: 24, endPoint y: 115, distance: 42.3
click at [65, 108] on link "Branches" at bounding box center [156, 98] width 208 height 36
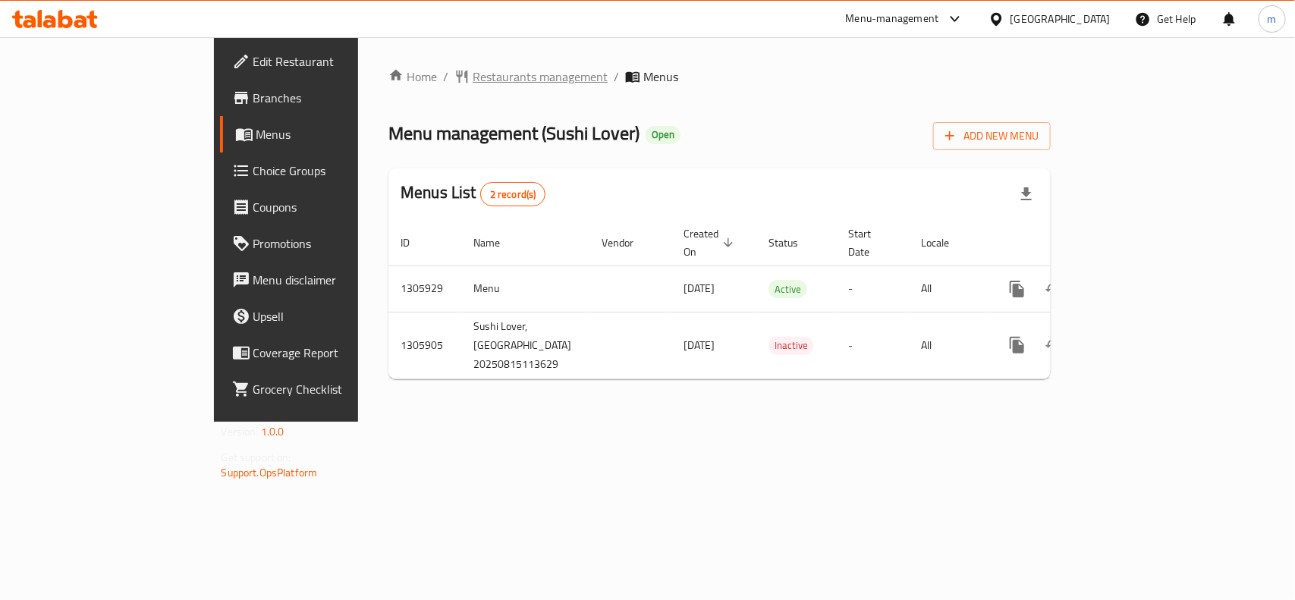
click at [473, 78] on span "Restaurants management" at bounding box center [540, 77] width 135 height 18
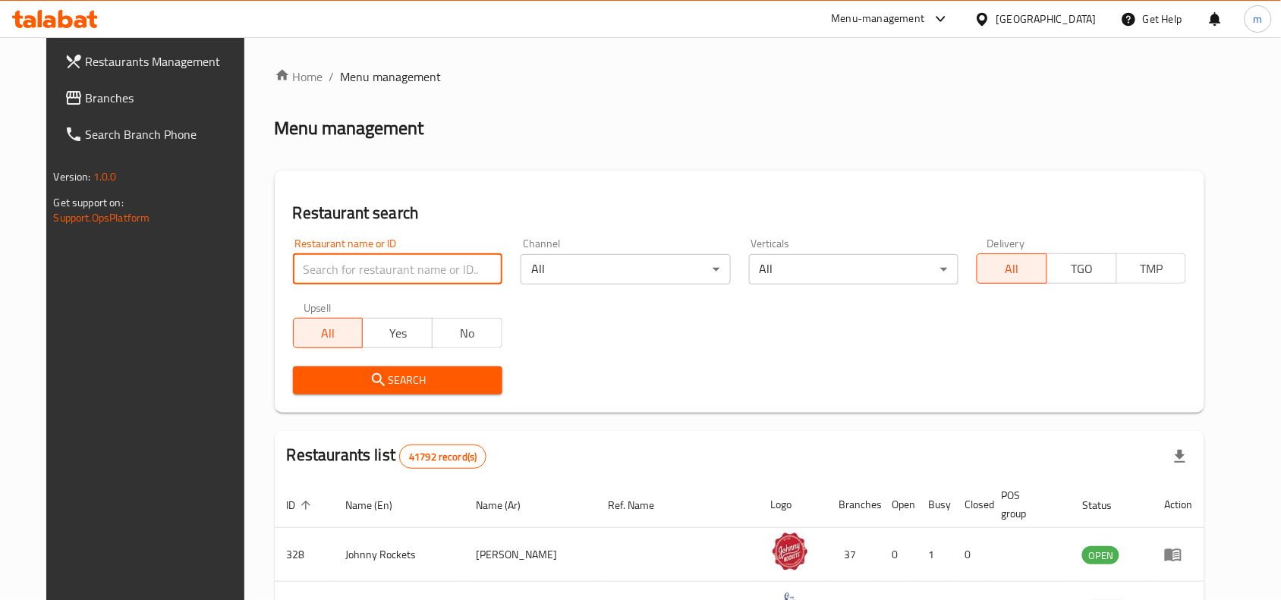
click at [307, 267] on input "search" at bounding box center [397, 269] width 209 height 30
paste input "703915"
type input "703915"
click button "Search" at bounding box center [397, 380] width 209 height 28
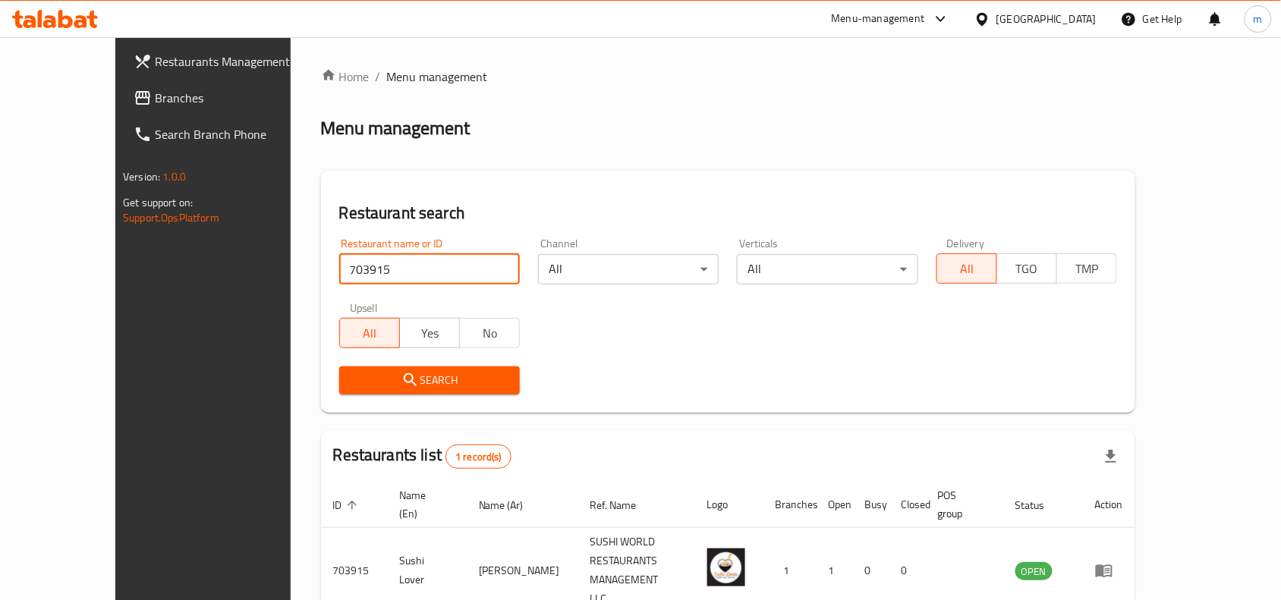
click at [155, 95] on span "Branches" at bounding box center [236, 98] width 162 height 18
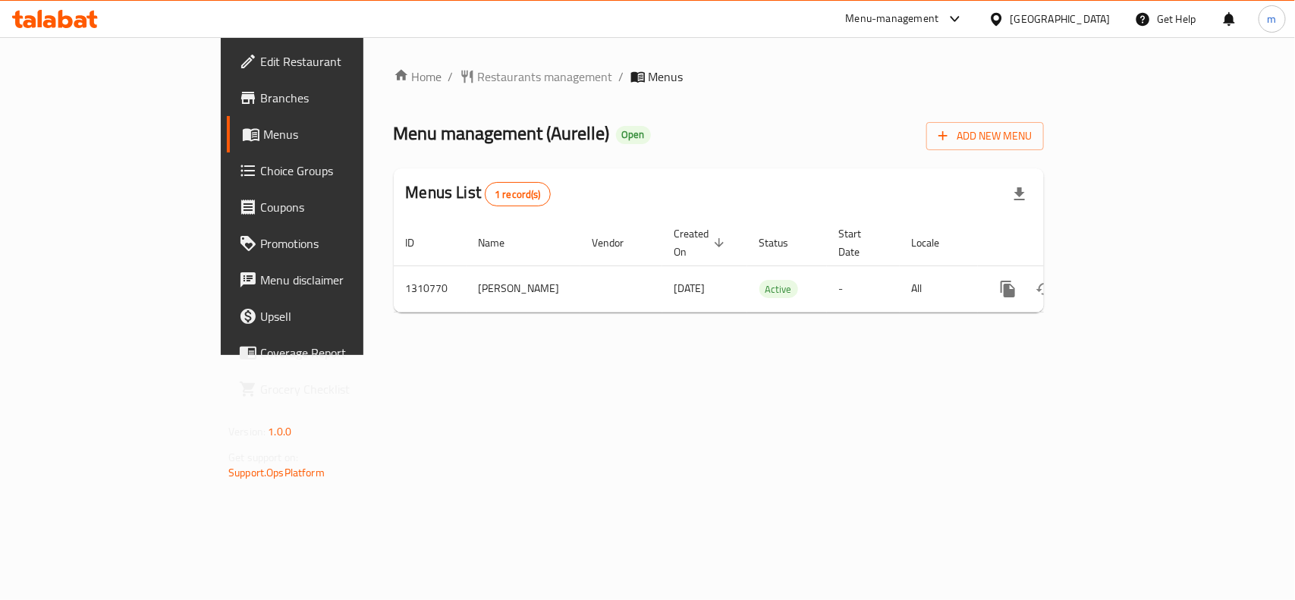
click at [1058, 13] on div "United Arab Emirates" at bounding box center [1060, 19] width 100 height 17
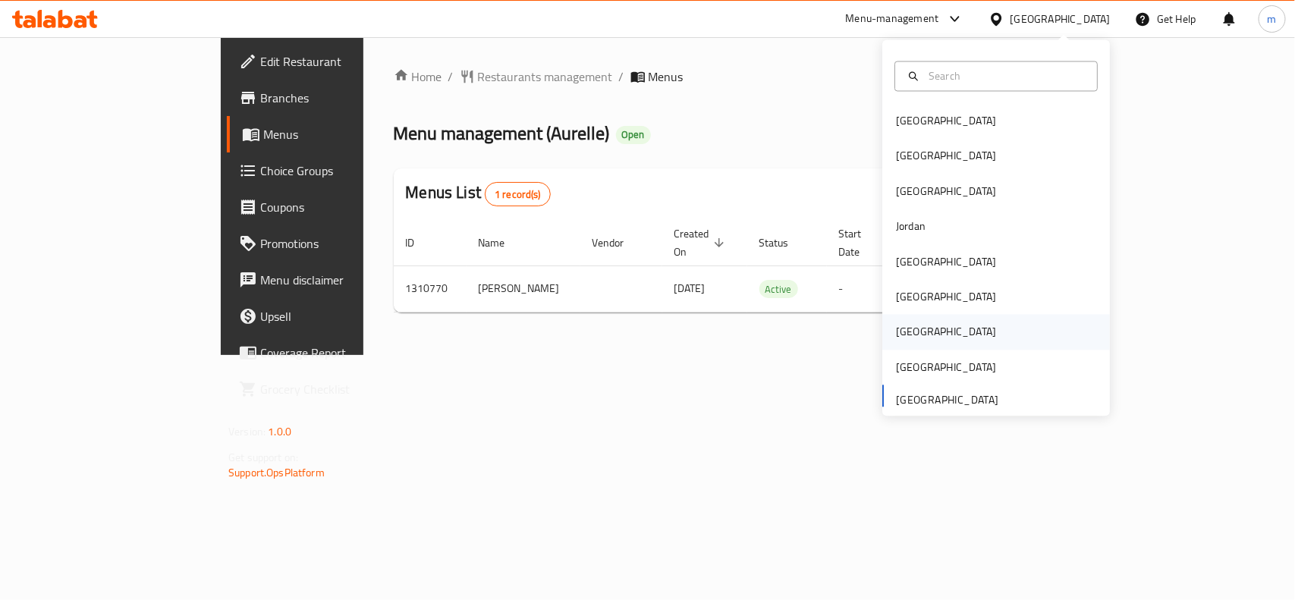
click at [909, 328] on div "Qatar" at bounding box center [946, 332] width 124 height 35
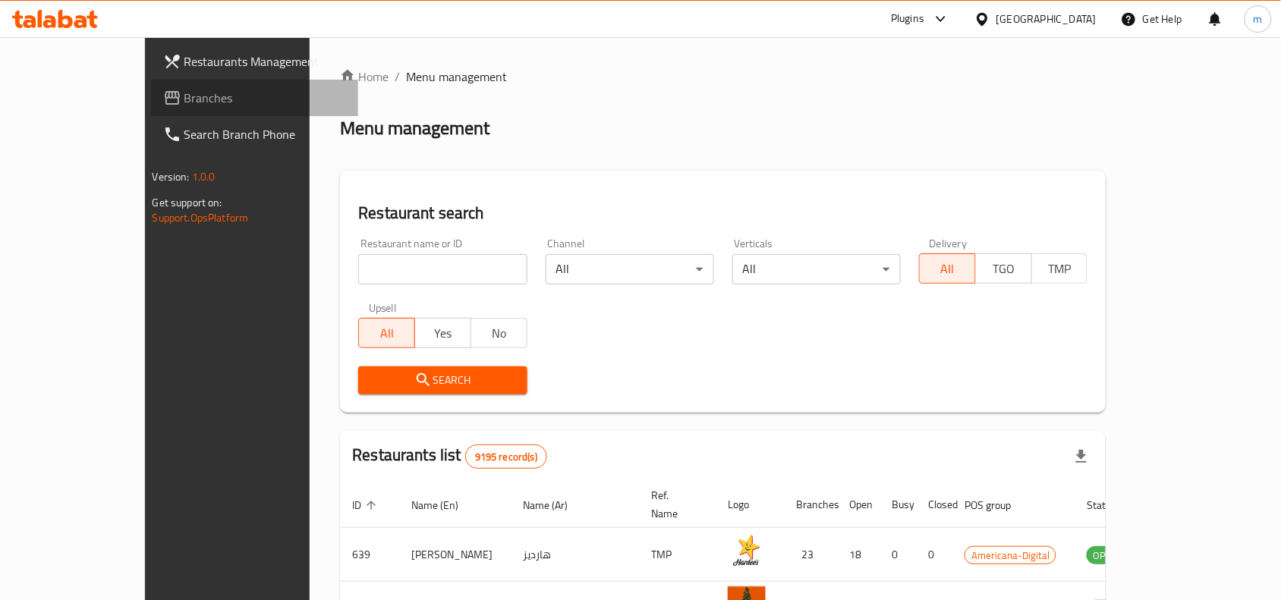
click at [184, 95] on span "Branches" at bounding box center [265, 98] width 162 height 18
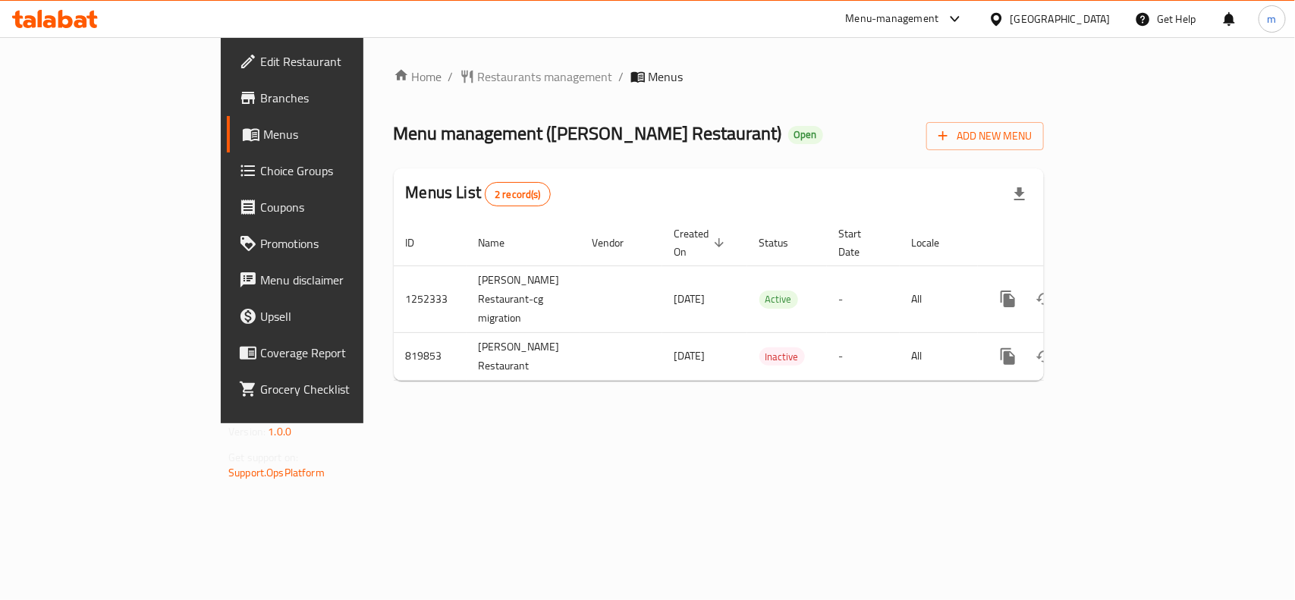
drag, startPoint x: 1076, startPoint y: 20, endPoint x: 1064, endPoint y: 35, distance: 18.8
click at [1004, 20] on icon at bounding box center [996, 19] width 16 height 16
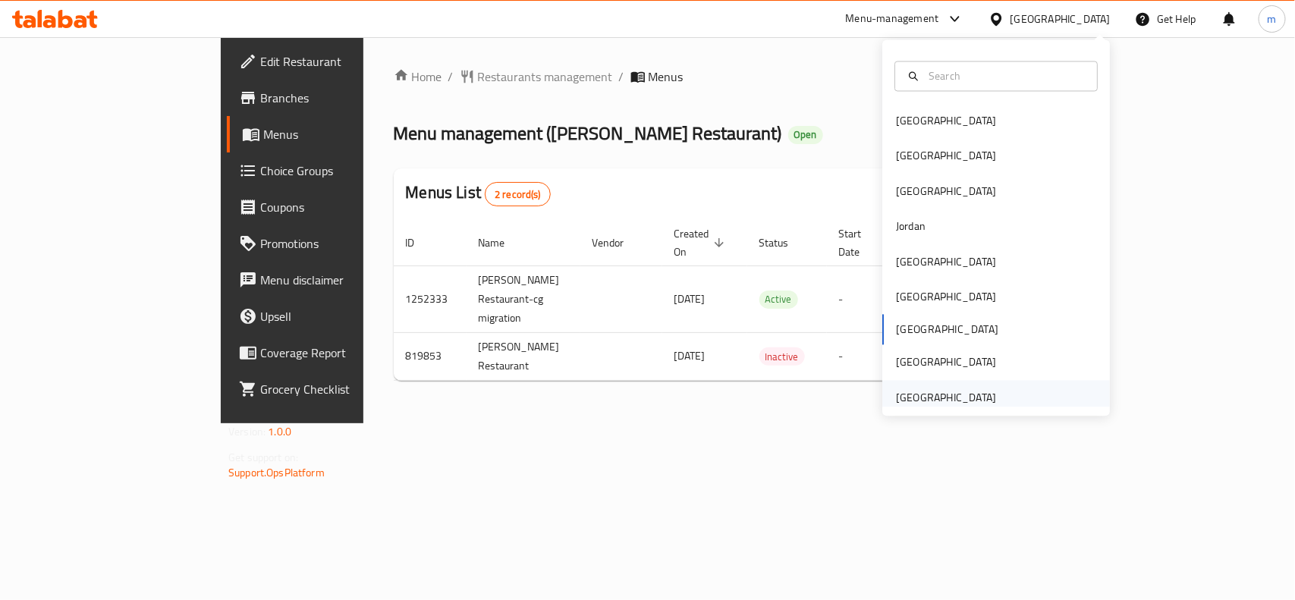
click at [945, 389] on div "[GEOGRAPHIC_DATA]" at bounding box center [946, 397] width 100 height 17
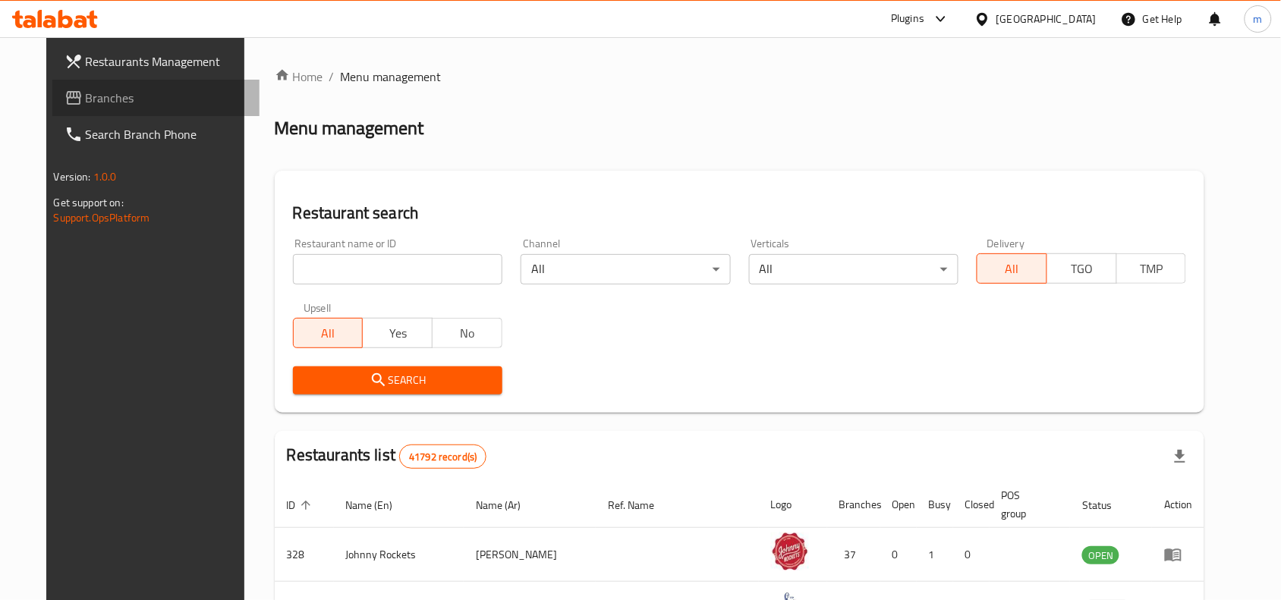
click at [163, 102] on span "Branches" at bounding box center [167, 98] width 162 height 18
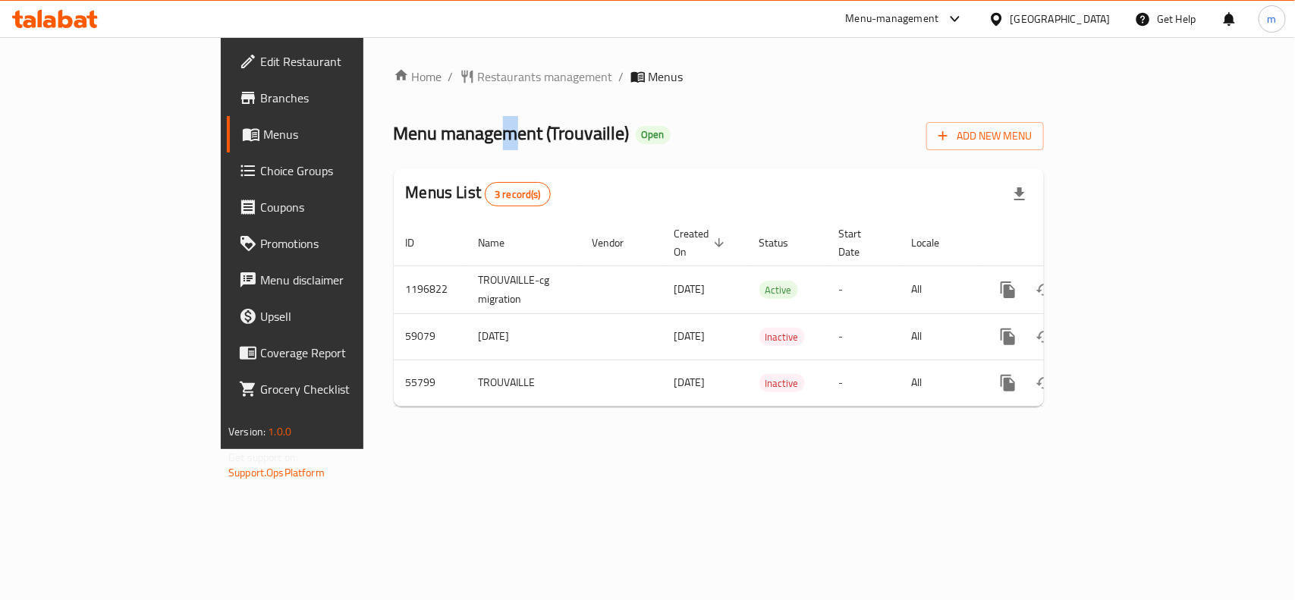
click at [394, 93] on div "Home / Restaurants management / Menus Menu management ( Trouvaille ) Open Add N…" at bounding box center [719, 243] width 650 height 351
click at [478, 80] on span "Restaurants management" at bounding box center [545, 77] width 135 height 18
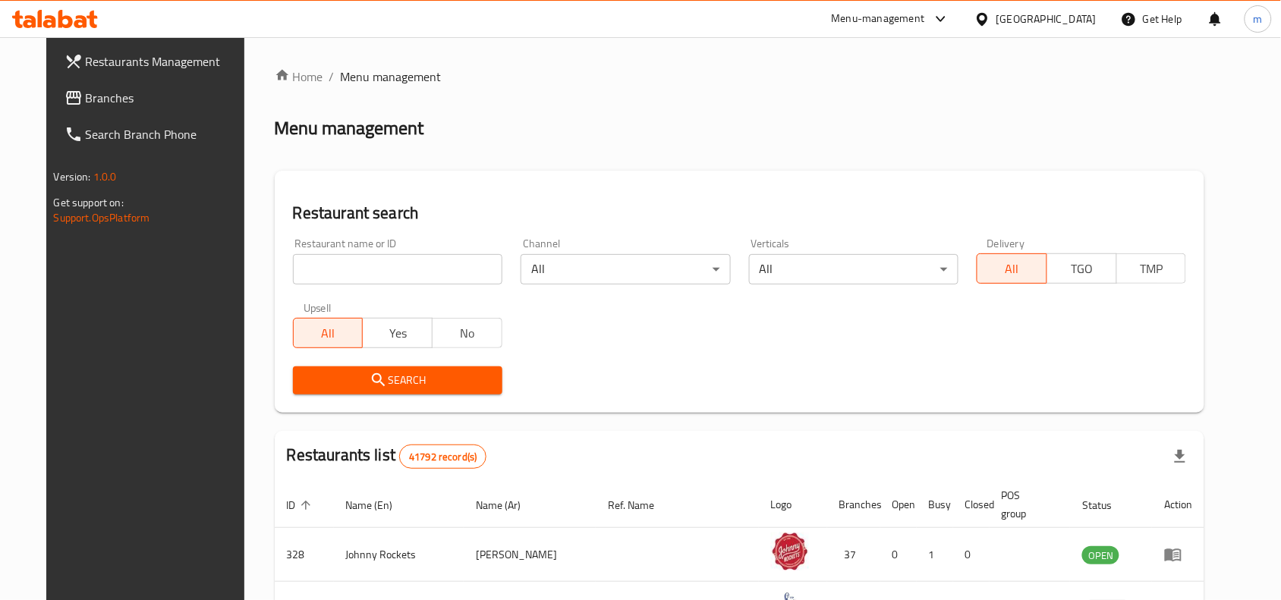
click at [69, 85] on link "Branches" at bounding box center [156, 98] width 208 height 36
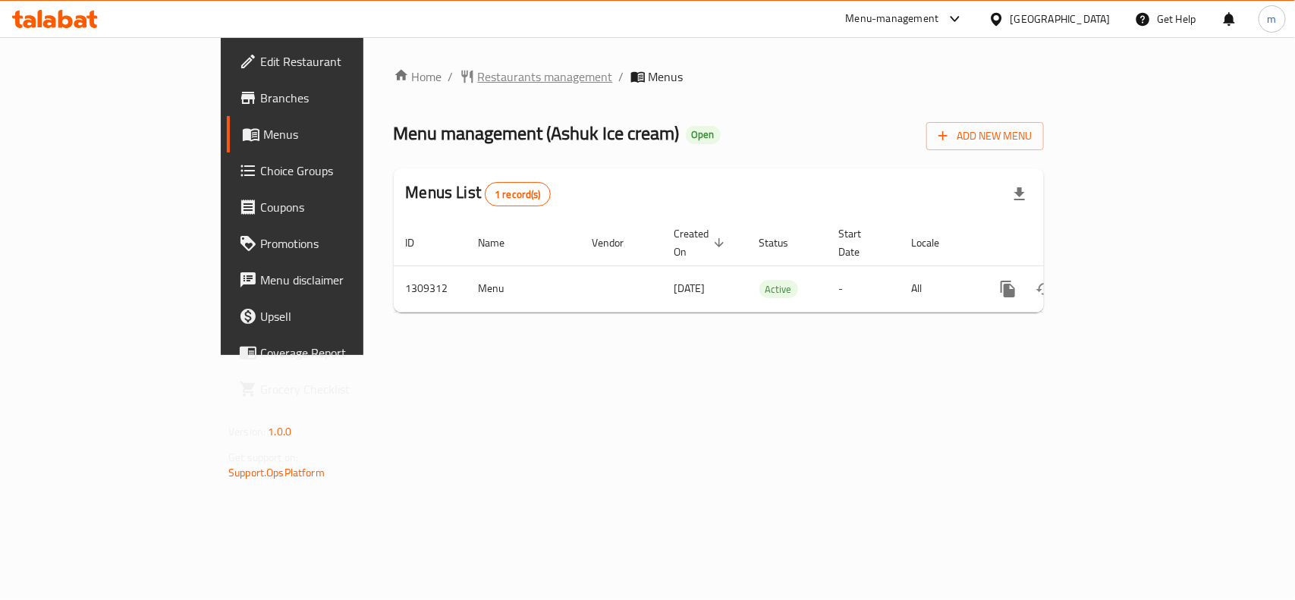
click at [478, 74] on span "Restaurants management" at bounding box center [545, 77] width 135 height 18
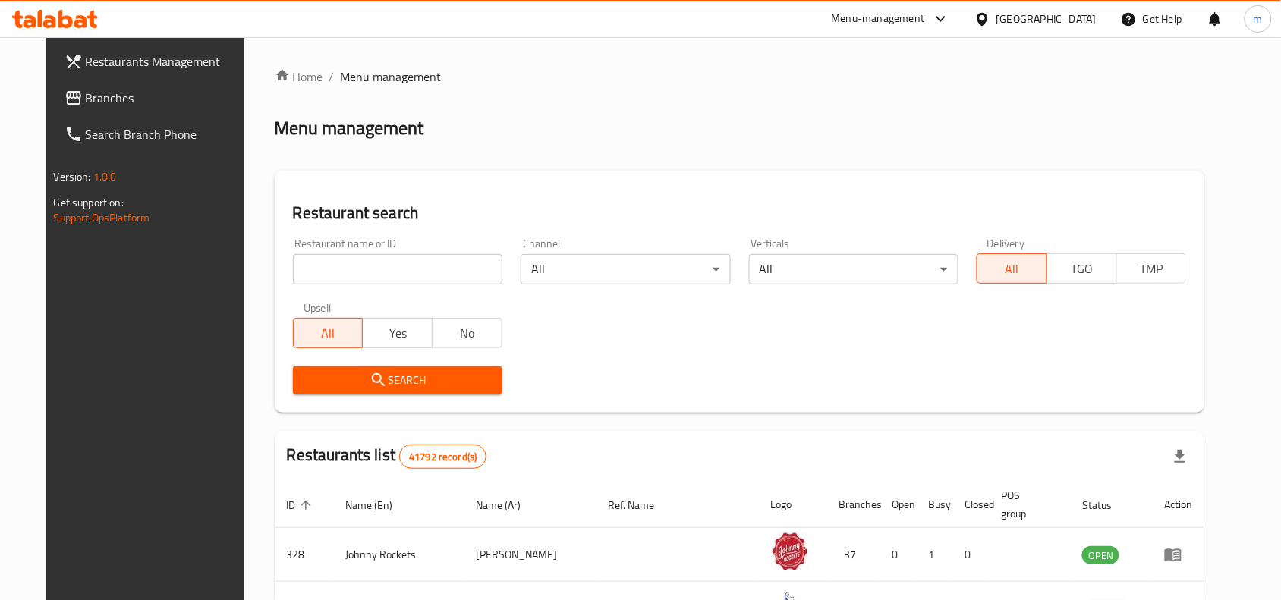
drag, startPoint x: 92, startPoint y: 91, endPoint x: 85, endPoint y: 96, distance: 8.6
click at [92, 91] on span "Branches" at bounding box center [167, 98] width 162 height 18
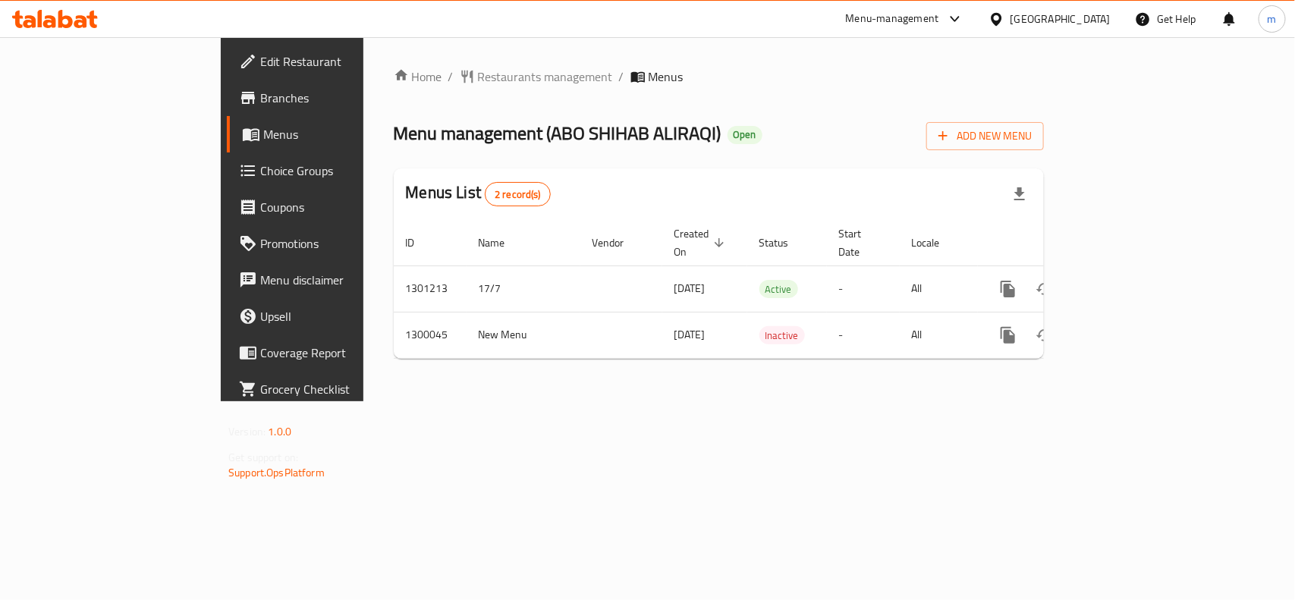
click at [260, 163] on span "Choice Groups" at bounding box center [342, 171] width 165 height 18
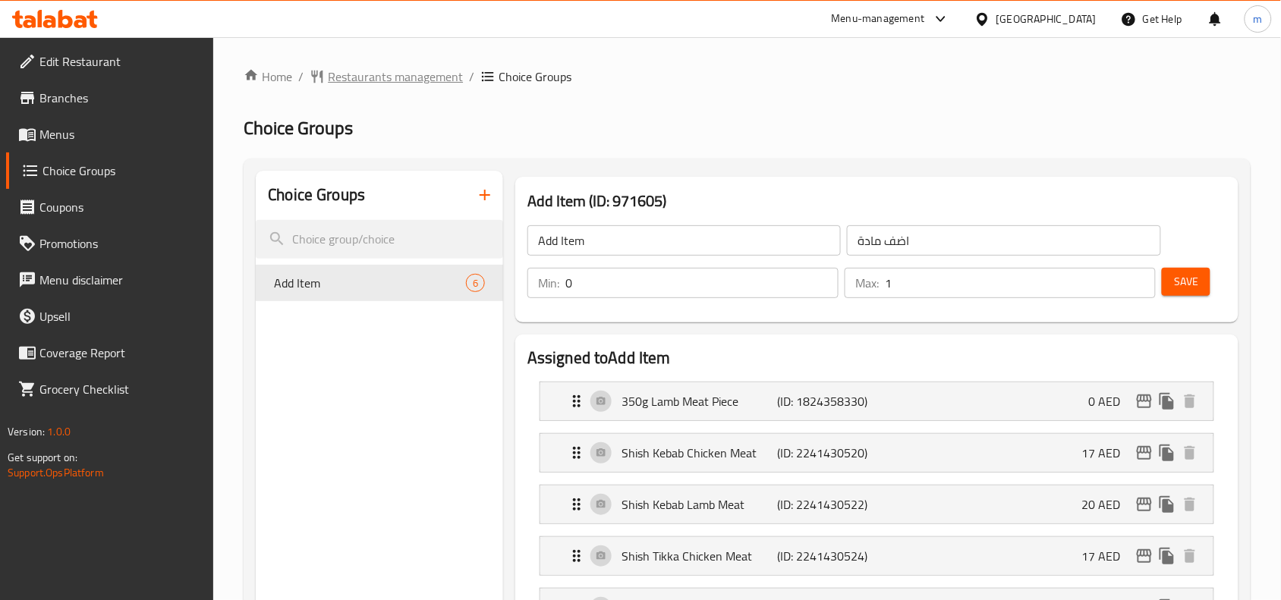
click at [404, 72] on span "Restaurants management" at bounding box center [395, 77] width 135 height 18
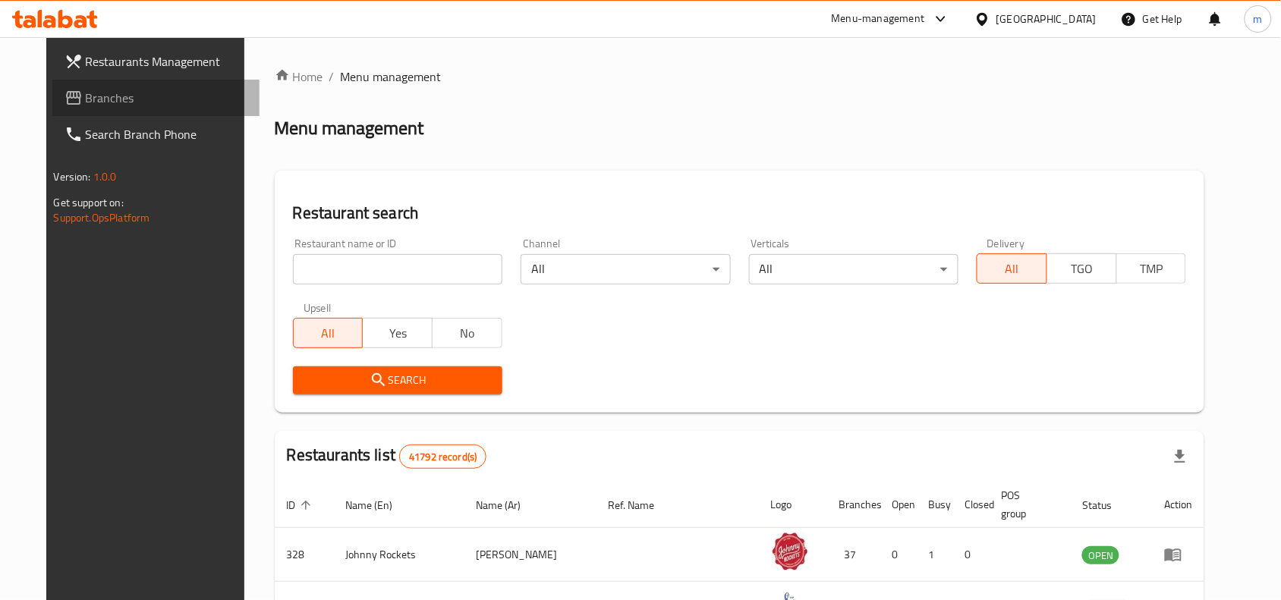
click at [86, 96] on span "Branches" at bounding box center [167, 98] width 162 height 18
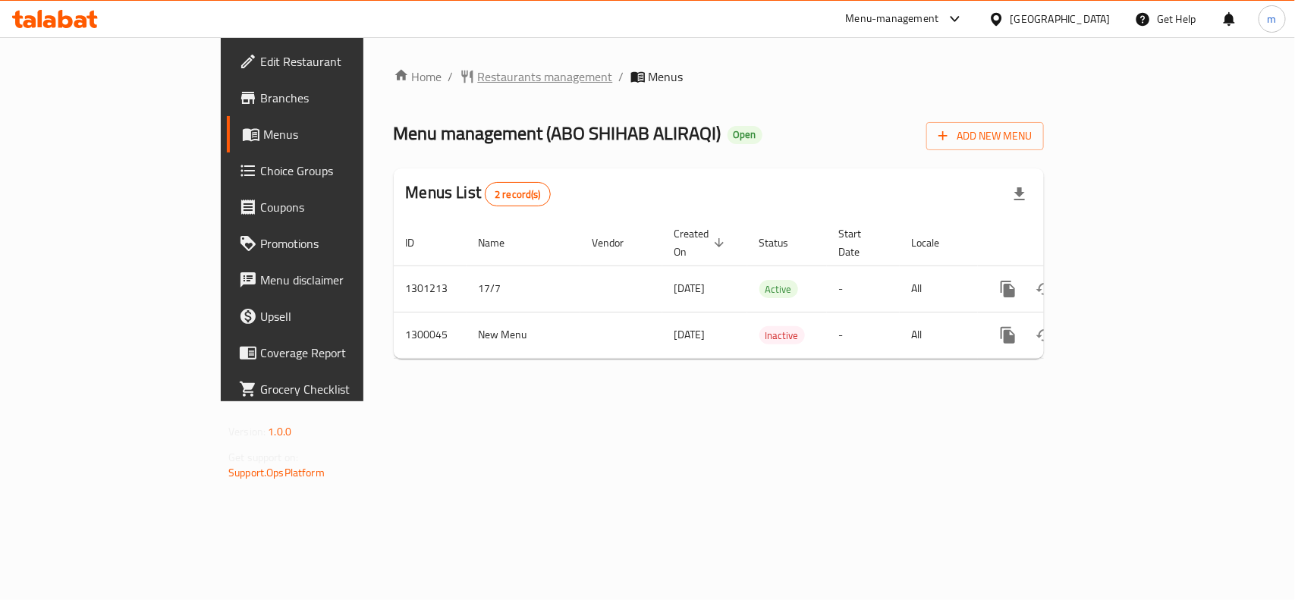
click at [478, 76] on span "Restaurants management" at bounding box center [545, 77] width 135 height 18
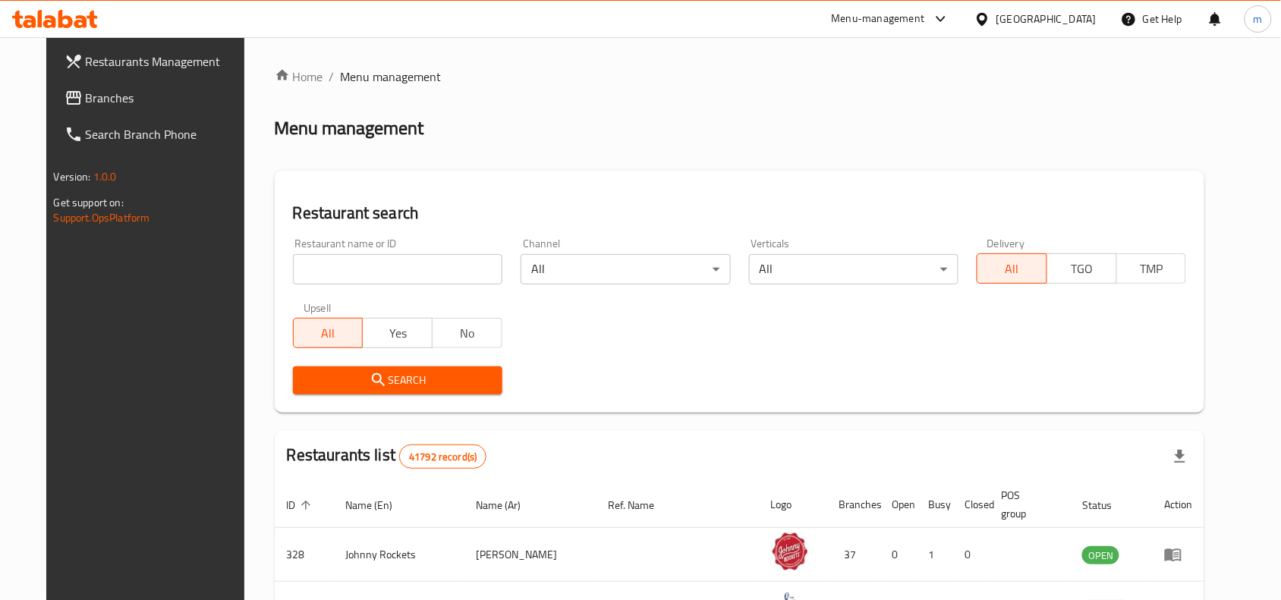
click at [86, 99] on span "Branches" at bounding box center [167, 98] width 162 height 18
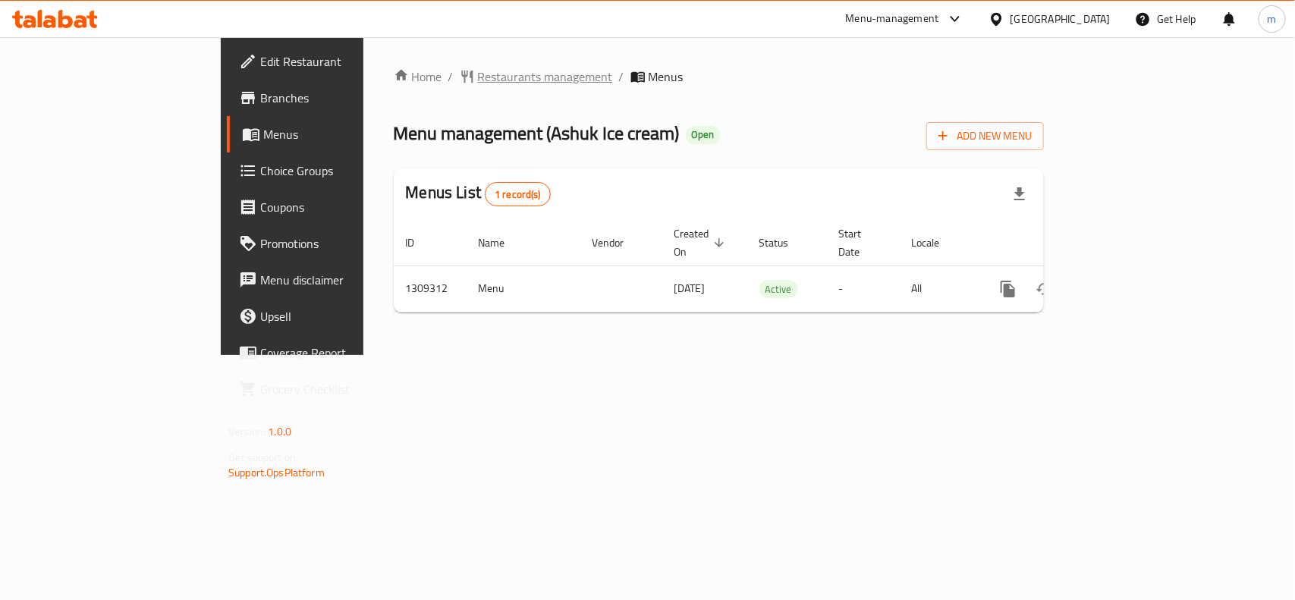
click at [478, 76] on span "Restaurants management" at bounding box center [545, 77] width 135 height 18
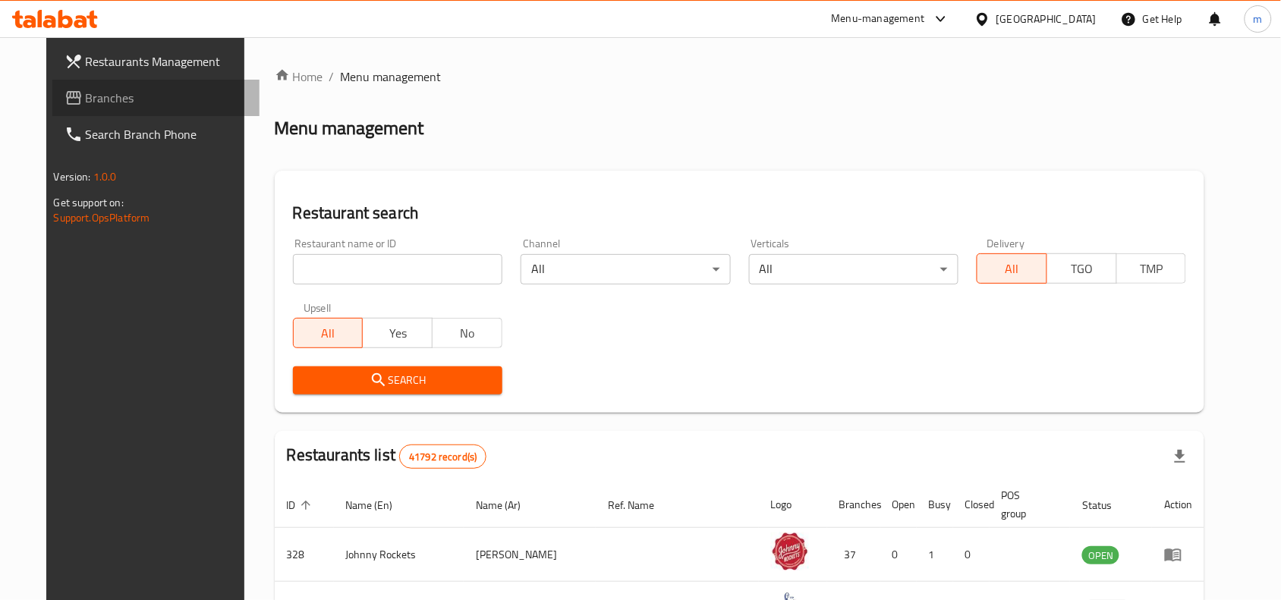
click at [52, 110] on link "Branches" at bounding box center [156, 98] width 208 height 36
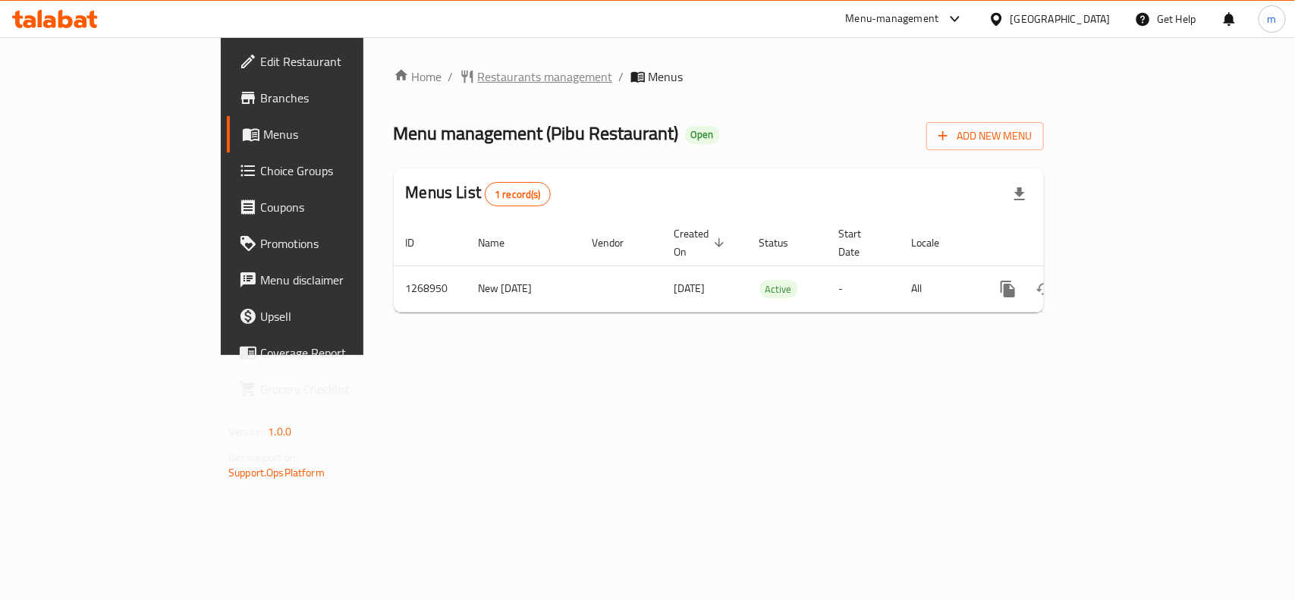
click at [478, 83] on span "Restaurants management" at bounding box center [545, 77] width 135 height 18
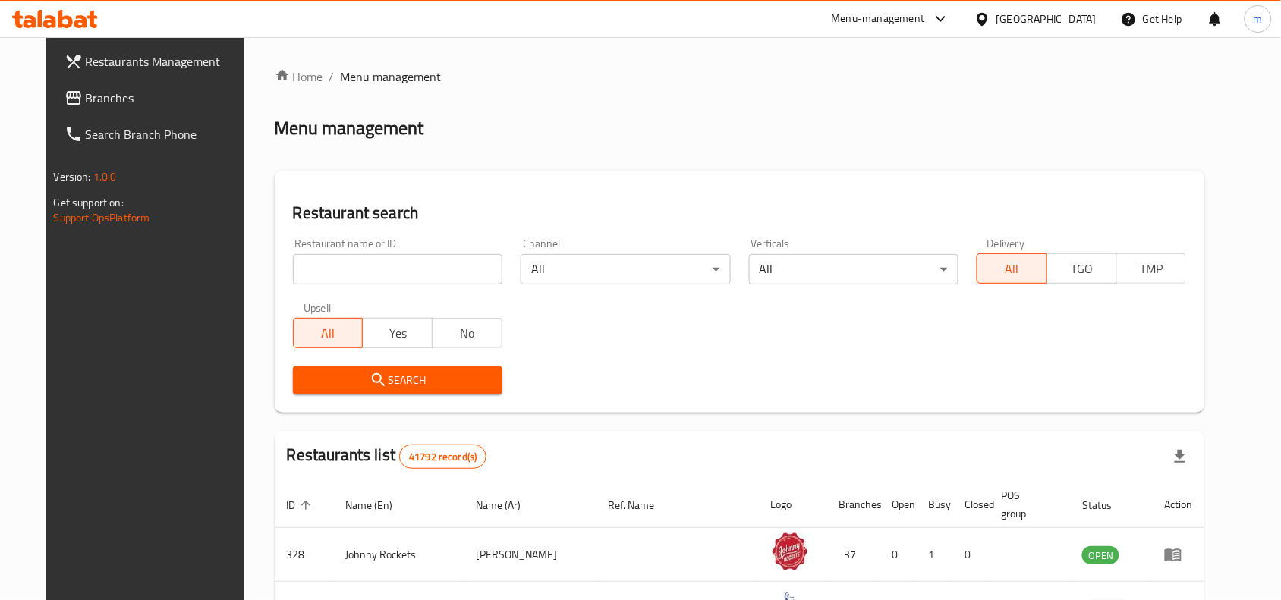
click at [112, 87] on link "Branches" at bounding box center [156, 98] width 208 height 36
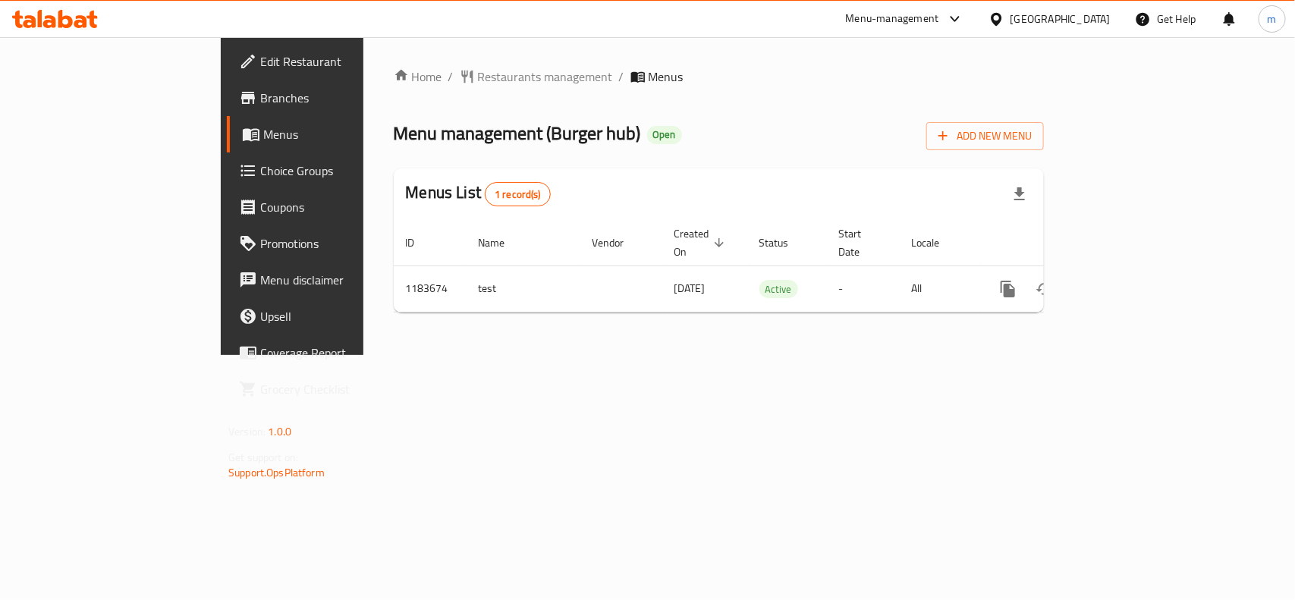
drag, startPoint x: 1015, startPoint y: 17, endPoint x: 1013, endPoint y: 36, distance: 18.3
click at [1015, 17] on div "United Arab Emirates" at bounding box center [1060, 19] width 100 height 17
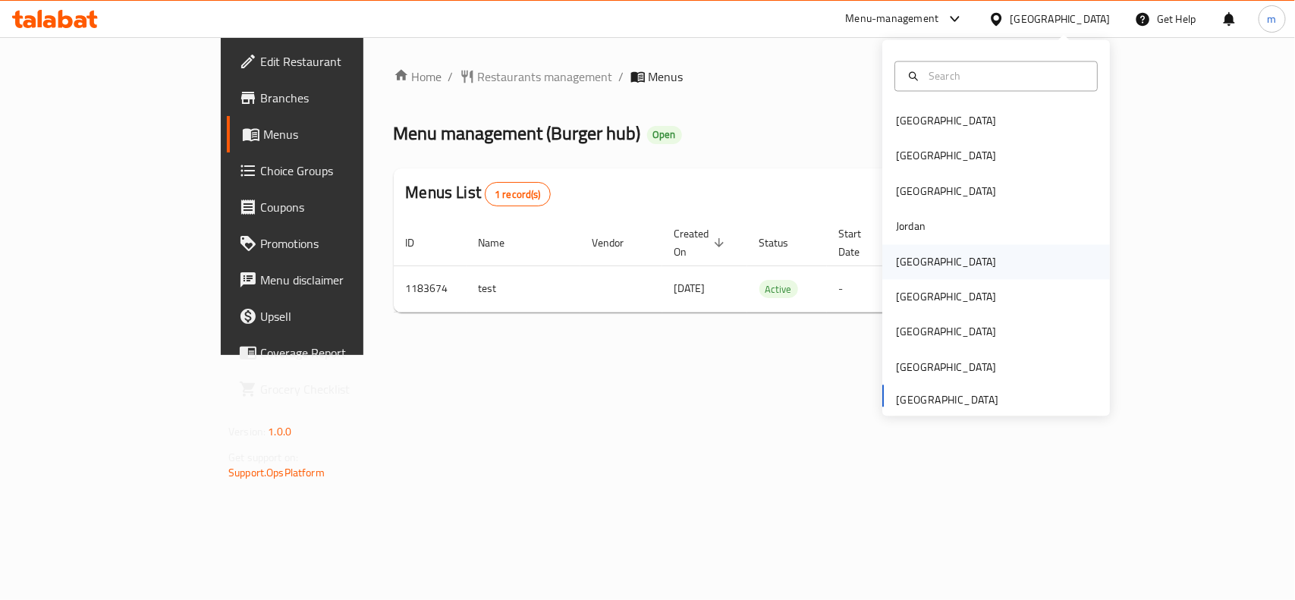
click at [909, 272] on div "[GEOGRAPHIC_DATA]" at bounding box center [946, 261] width 124 height 35
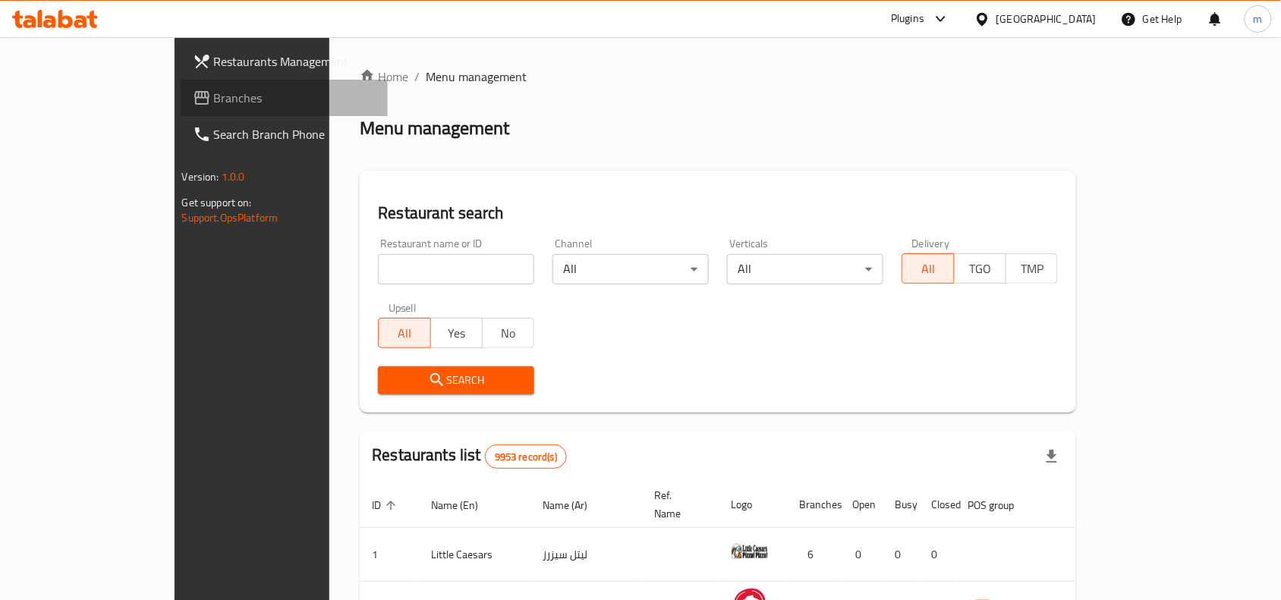
click at [214, 99] on span "Branches" at bounding box center [295, 98] width 162 height 18
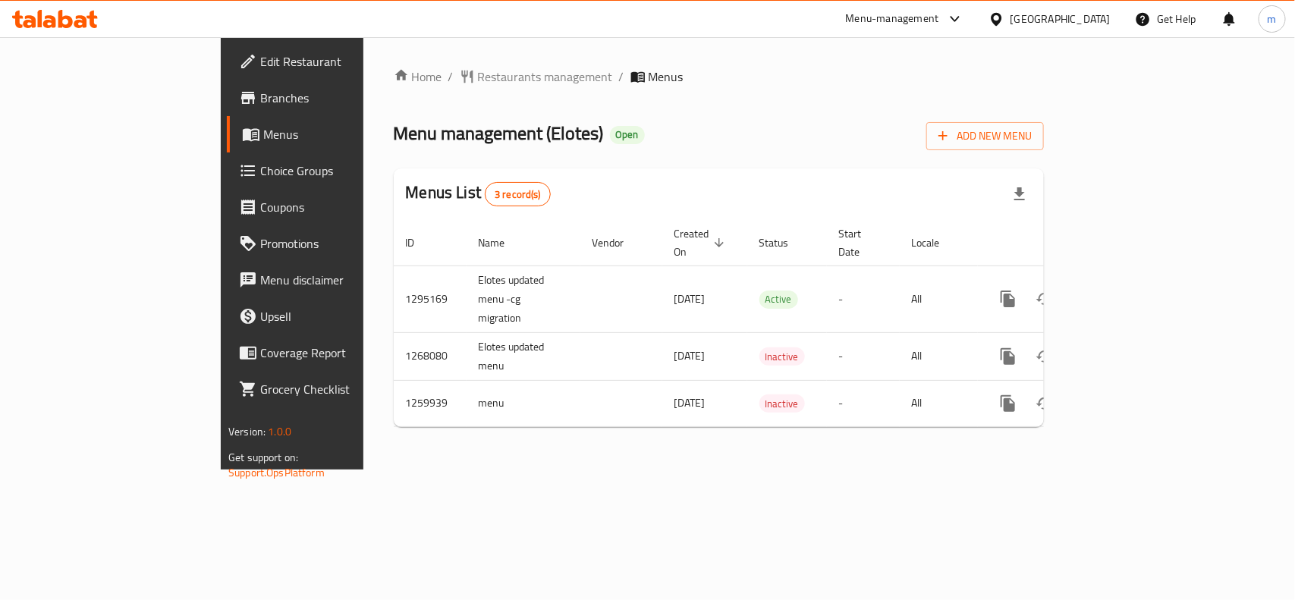
click at [408, 63] on div "Home / Restaurants management / Menus Menu management ( Elotes ) Open Add New M…" at bounding box center [718, 253] width 711 height 432
click at [478, 80] on span "Restaurants management" at bounding box center [545, 77] width 135 height 18
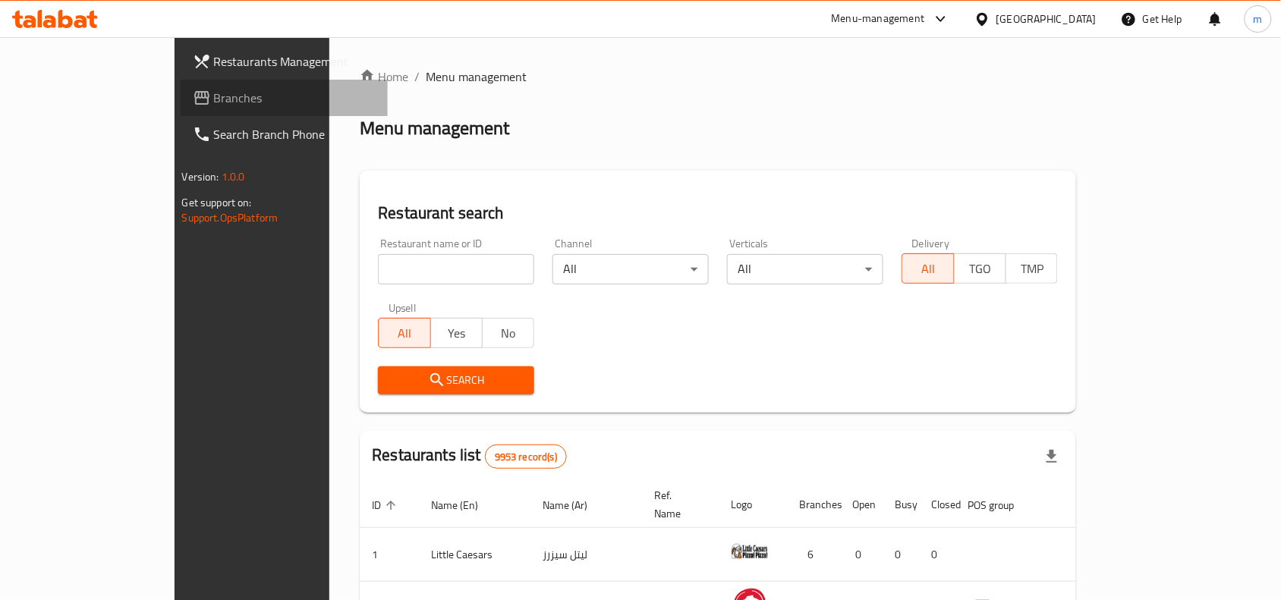
click at [214, 95] on span "Branches" at bounding box center [295, 98] width 162 height 18
